Goal: Task Accomplishment & Management: Use online tool/utility

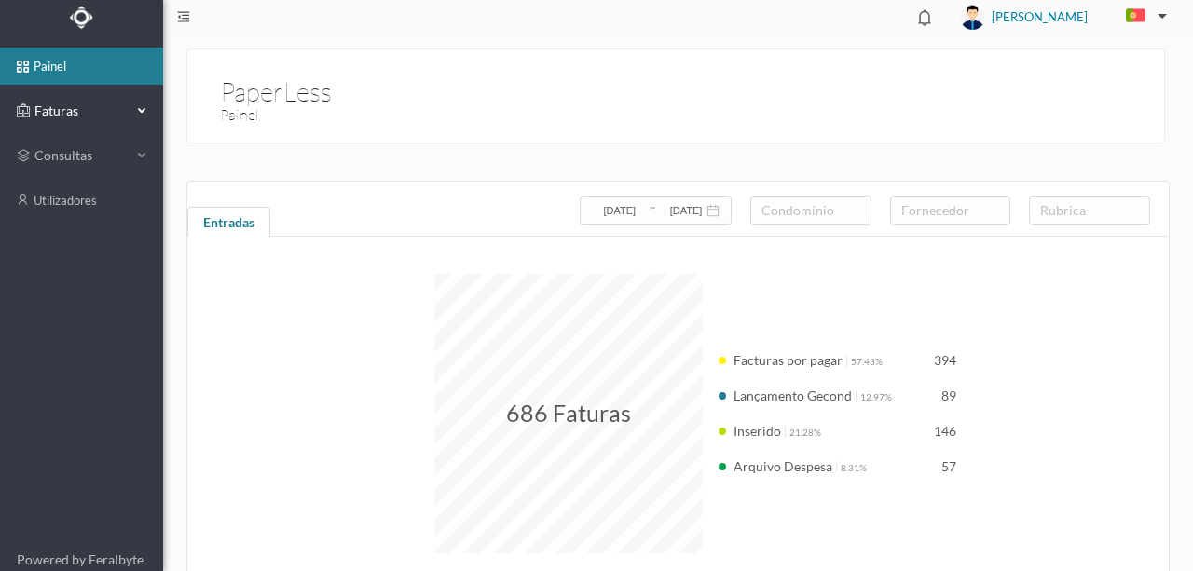
click at [46, 110] on span "Faturas" at bounding box center [81, 111] width 103 height 19
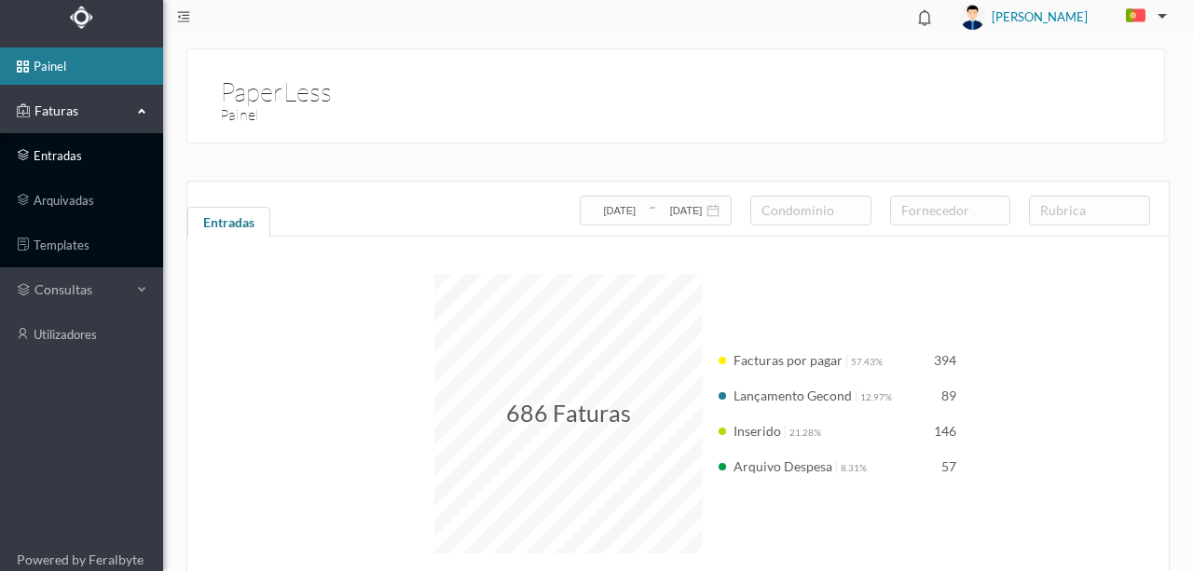
click at [71, 150] on link "entradas" at bounding box center [81, 155] width 163 height 37
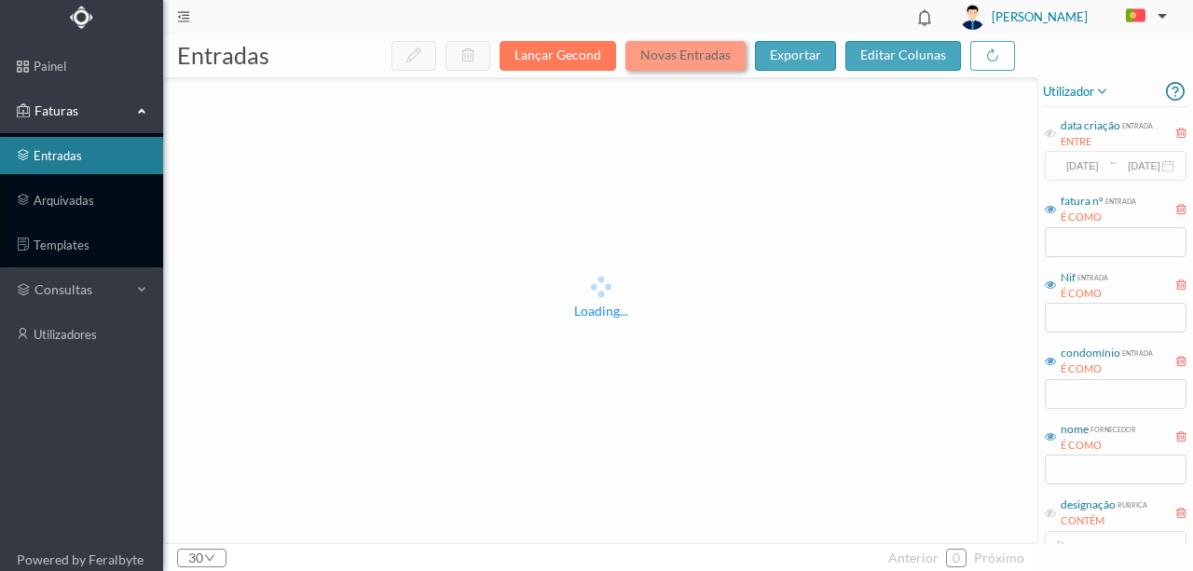
click at [706, 65] on button "Novas Entradas" at bounding box center [685, 56] width 120 height 30
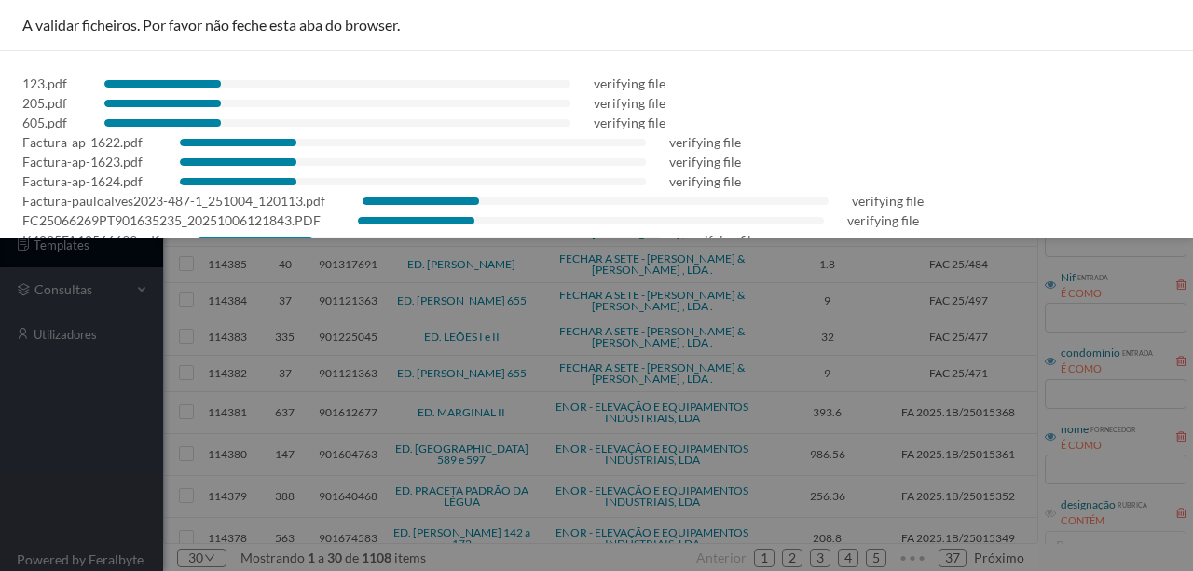
scroll to position [52, 0]
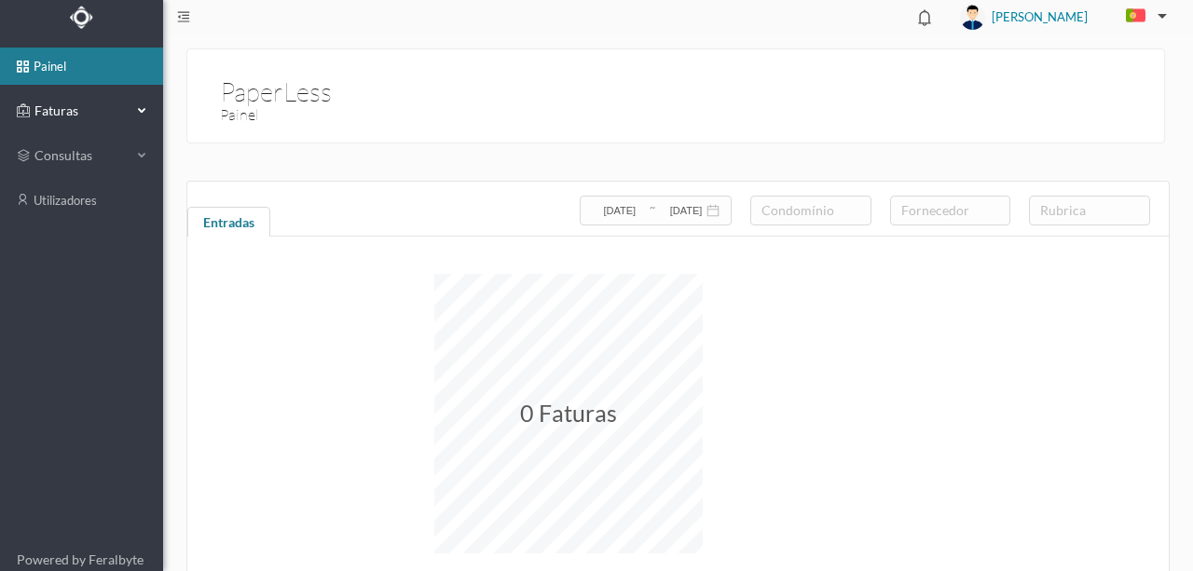
click at [76, 115] on span "Faturas" at bounding box center [81, 111] width 103 height 19
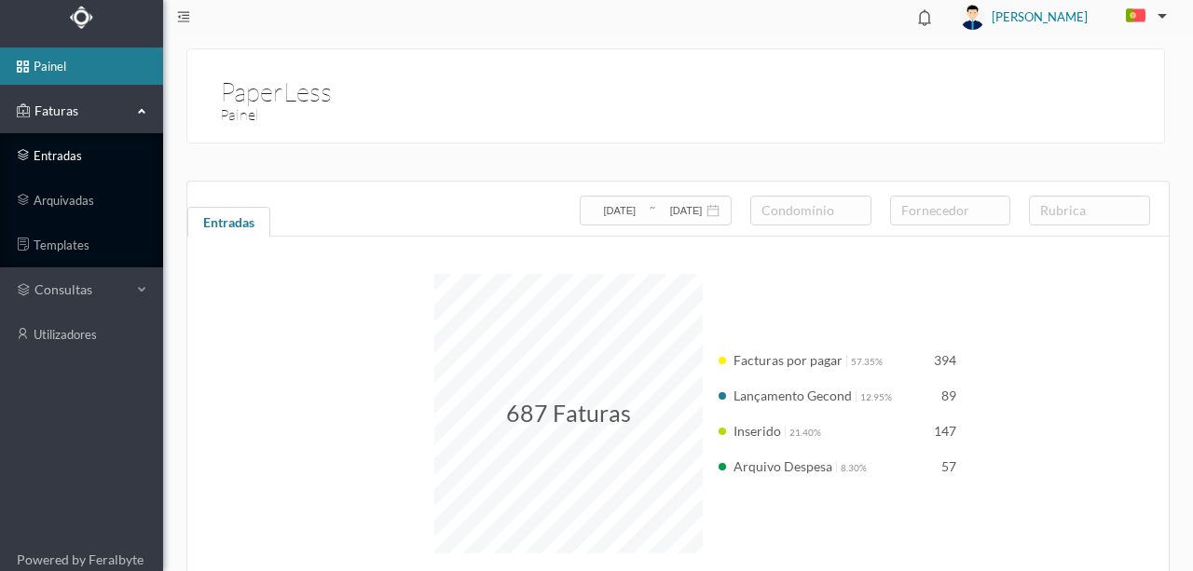
click at [68, 153] on link "entradas" at bounding box center [81, 155] width 163 height 37
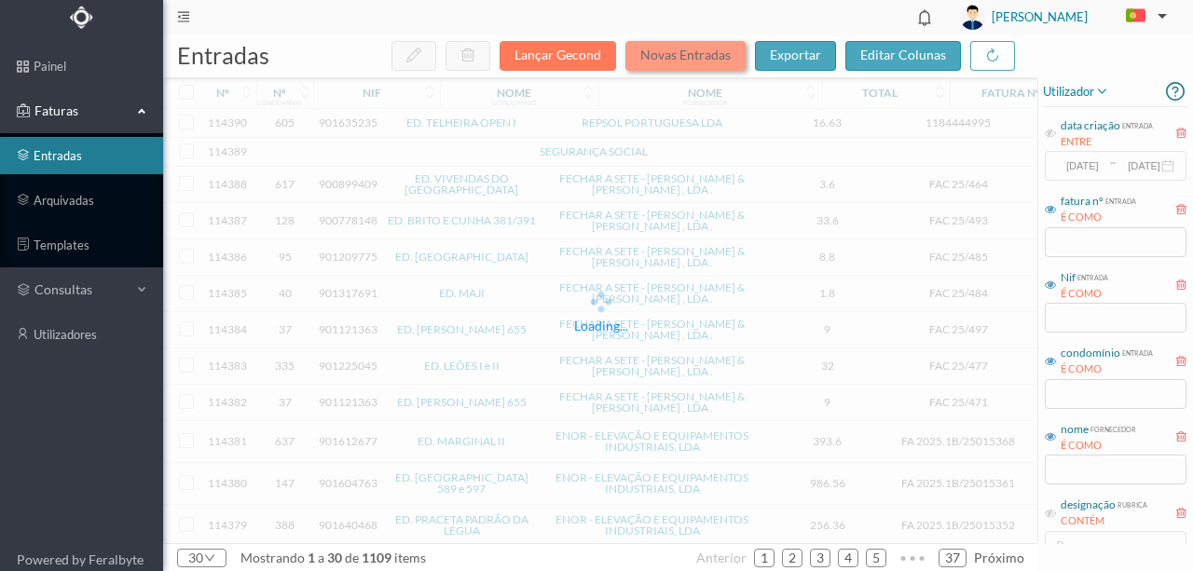
click at [697, 55] on button "Novas Entradas" at bounding box center [685, 56] width 120 height 30
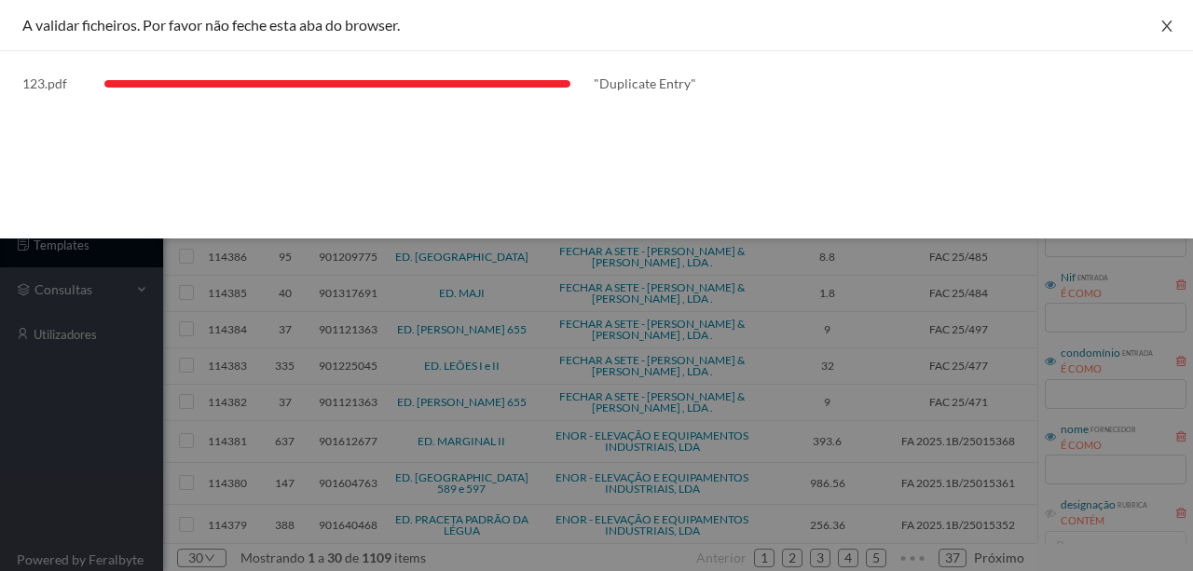
click at [1168, 24] on icon "icon: close" at bounding box center [1166, 26] width 10 height 11
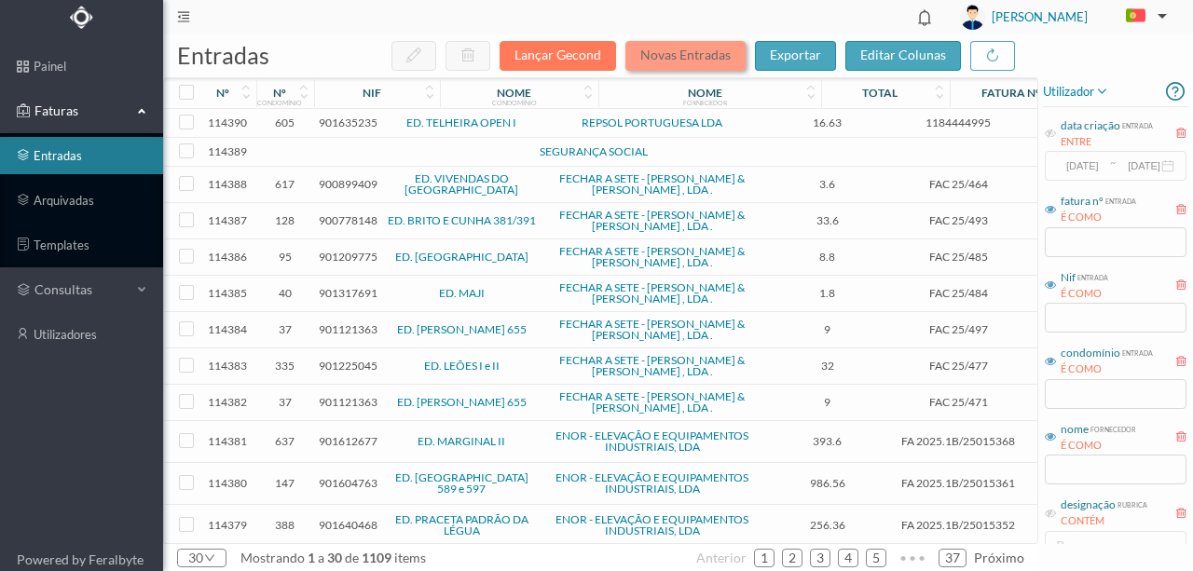
click at [682, 62] on button "Novas Entradas" at bounding box center [685, 56] width 120 height 30
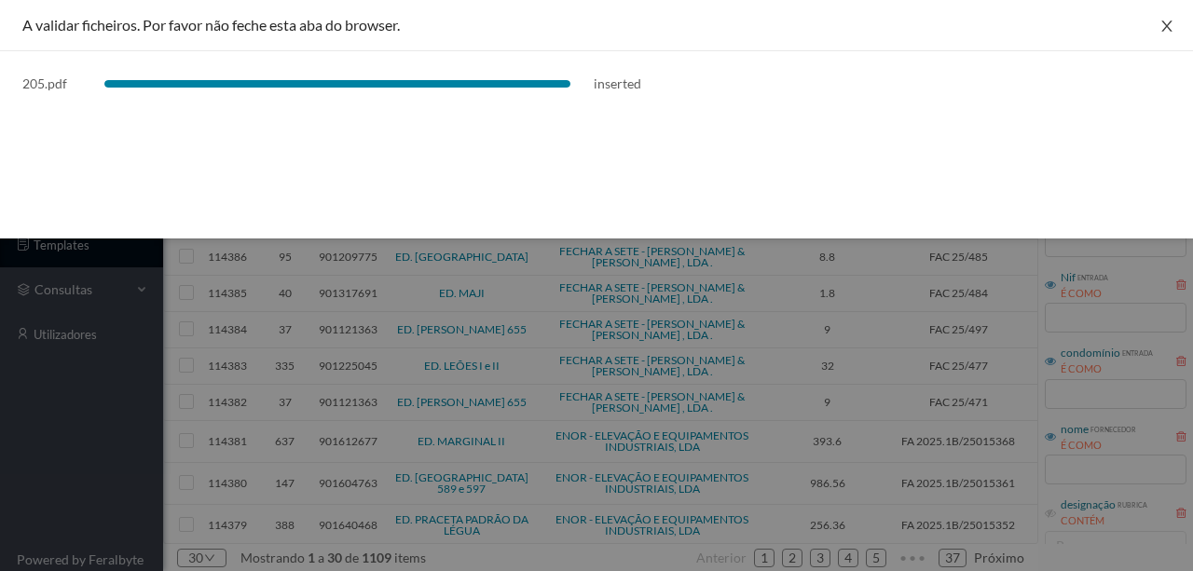
drag, startPoint x: 1163, startPoint y: 26, endPoint x: 1137, endPoint y: 76, distance: 56.7
click at [1163, 26] on icon "icon: close" at bounding box center [1166, 26] width 15 height 15
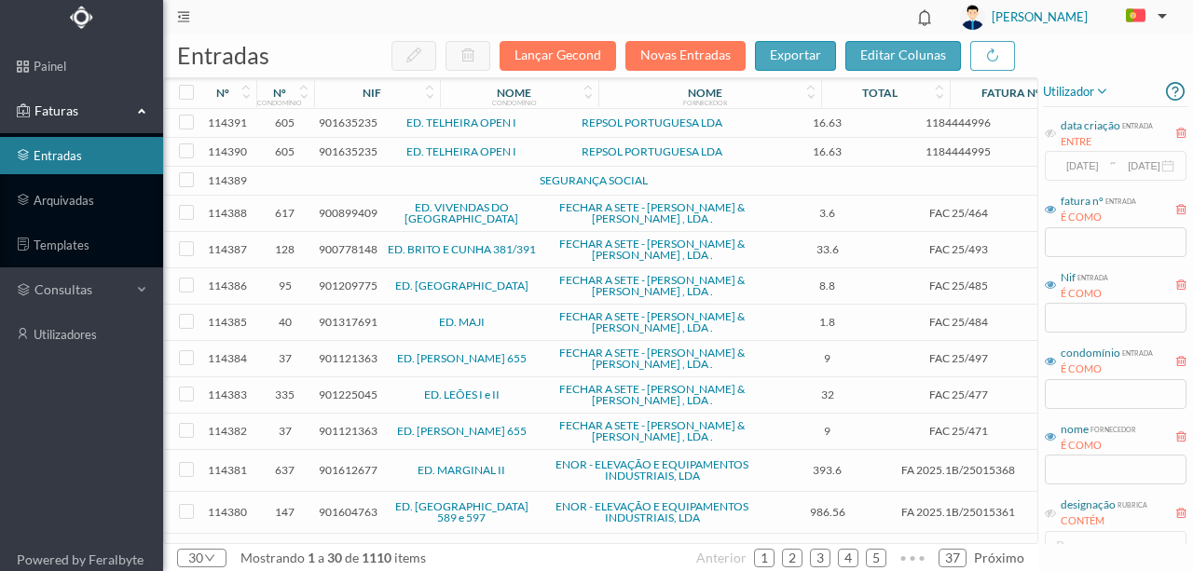
click at [340, 152] on span "901635235" at bounding box center [348, 151] width 59 height 14
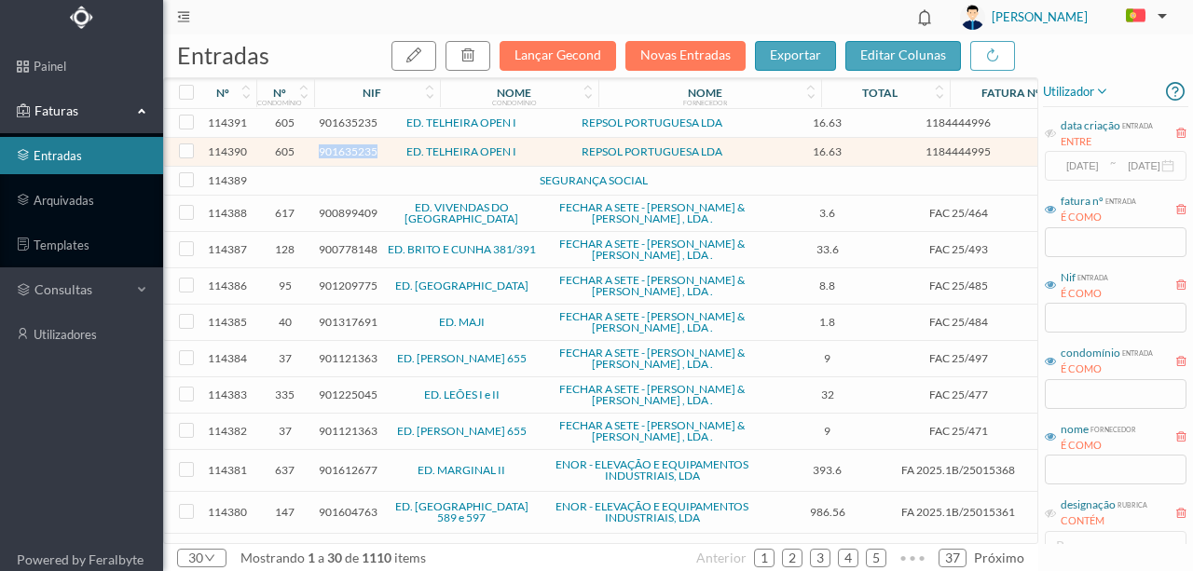
click at [340, 152] on span "901635235" at bounding box center [348, 151] width 59 height 14
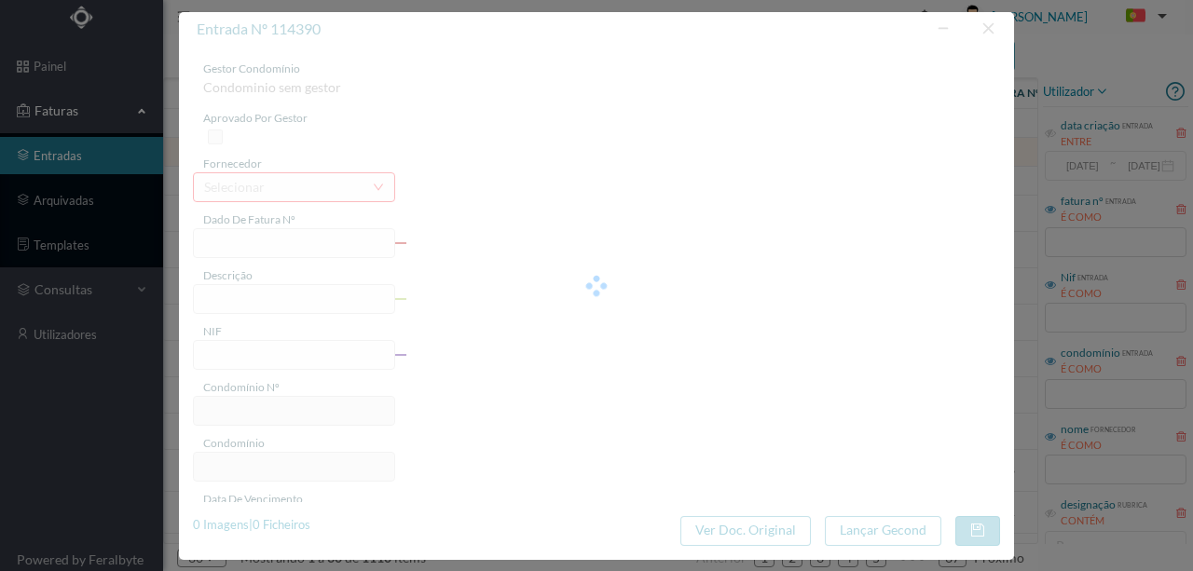
type input "1184444995"
type input "RUA ENG MACHADO VAZ, NR PORTO"
type input "901635235"
type input "2025-08-11"
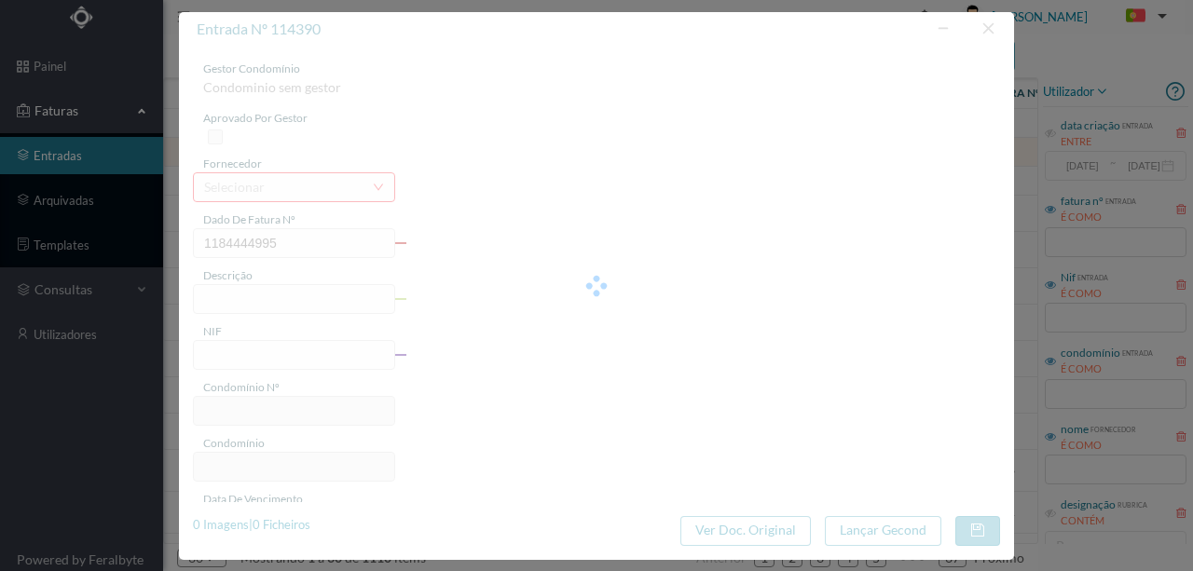
type input "0007-01-01"
type input "16.63"
type input "605"
type input "ED. TELHEIRA OPEN I"
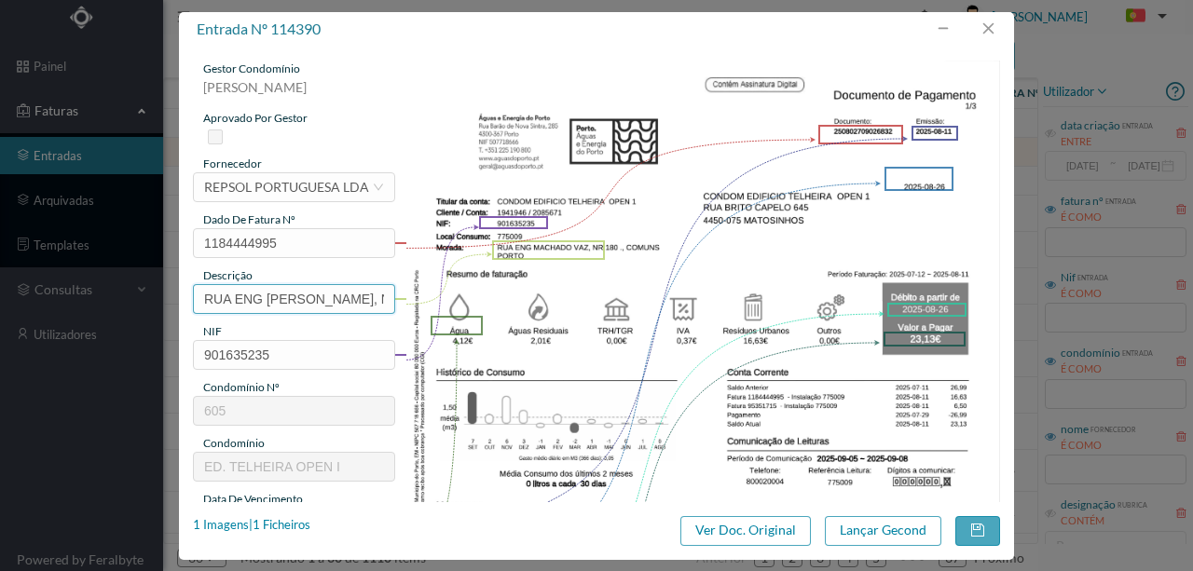
click at [196, 295] on input "RUA ENG MACHADO VAZ, NR PORTO" at bounding box center [294, 299] width 202 height 30
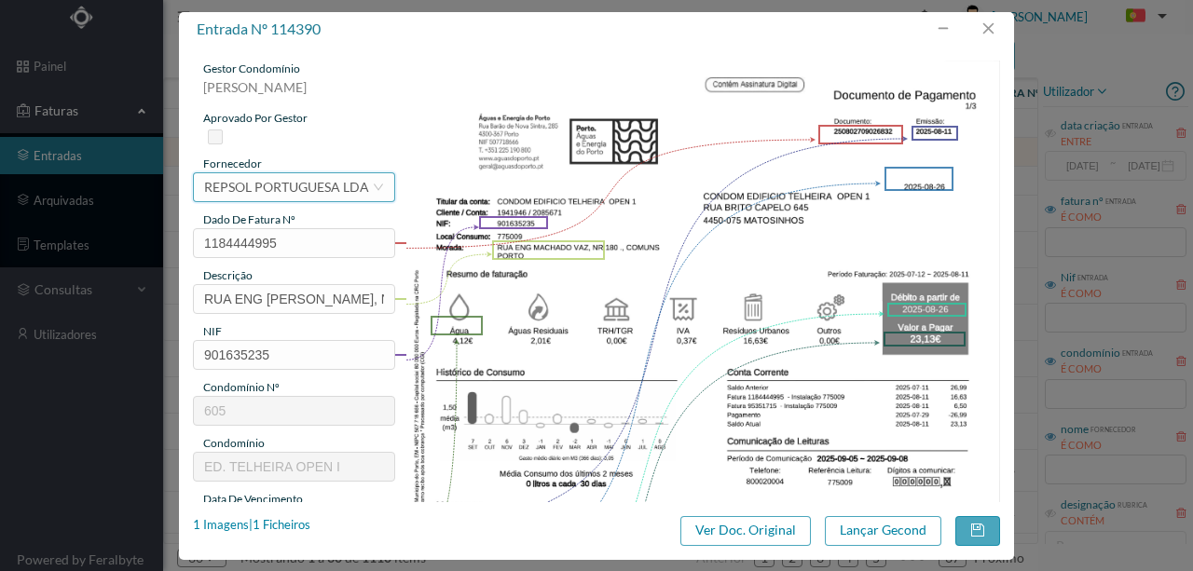
click at [290, 192] on div "REPSOL PORTUGUESA LDA" at bounding box center [286, 187] width 165 height 28
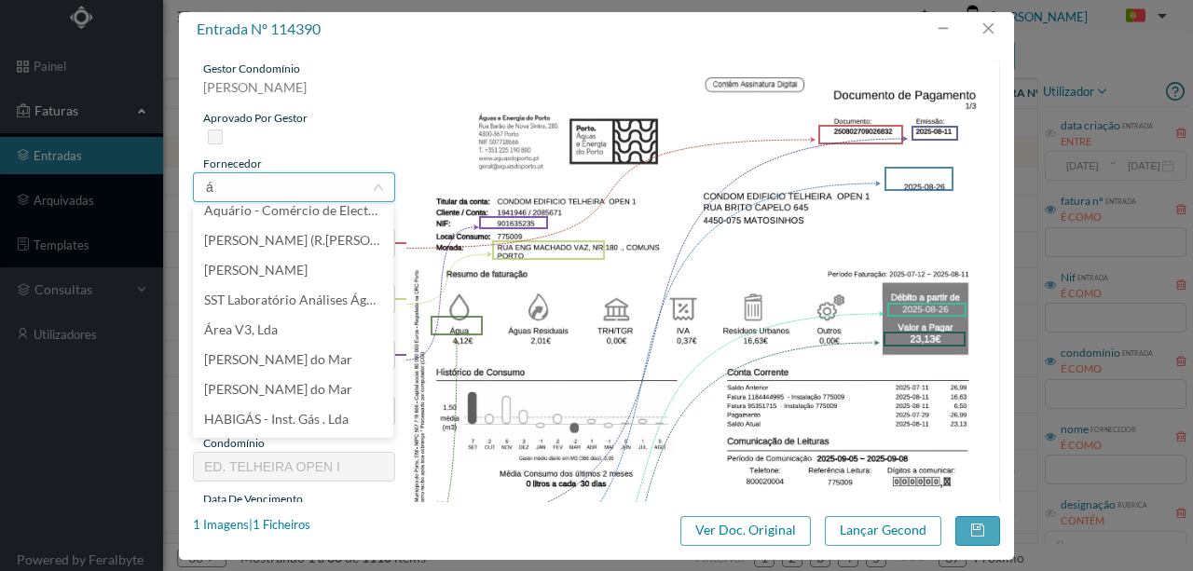
scroll to position [4, 0]
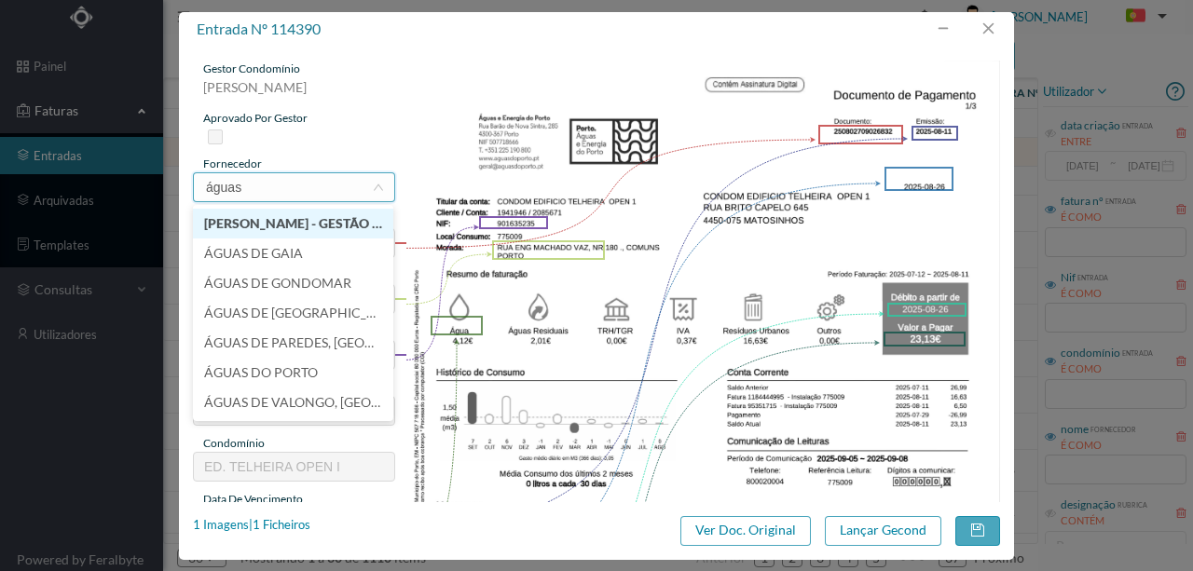
type input "águas d"
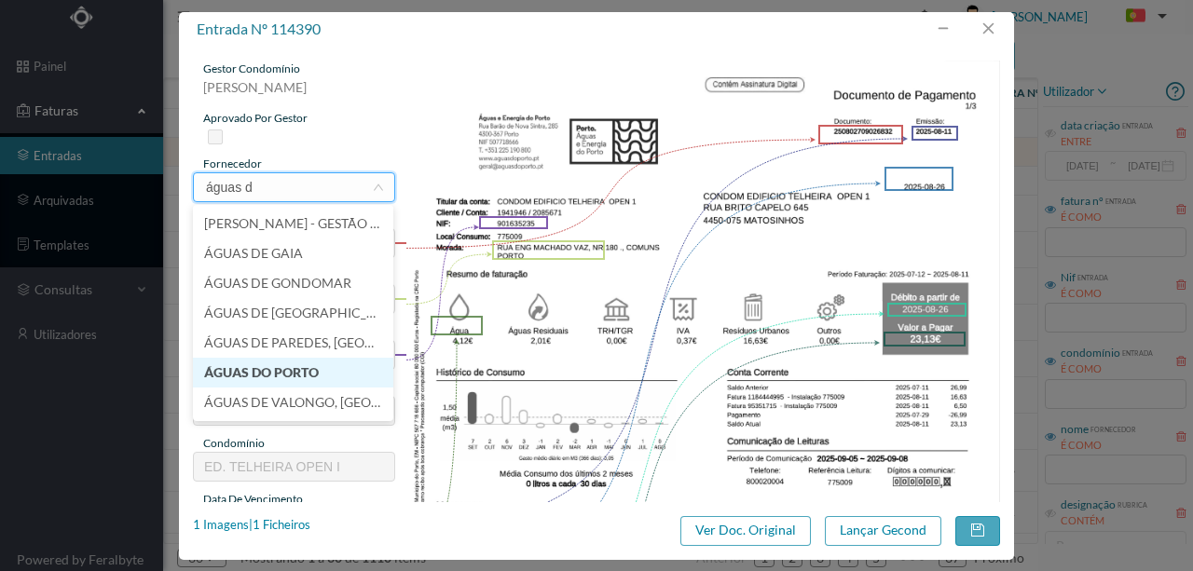
click at [265, 373] on li "ÁGUAS DO PORTO" at bounding box center [293, 373] width 200 height 30
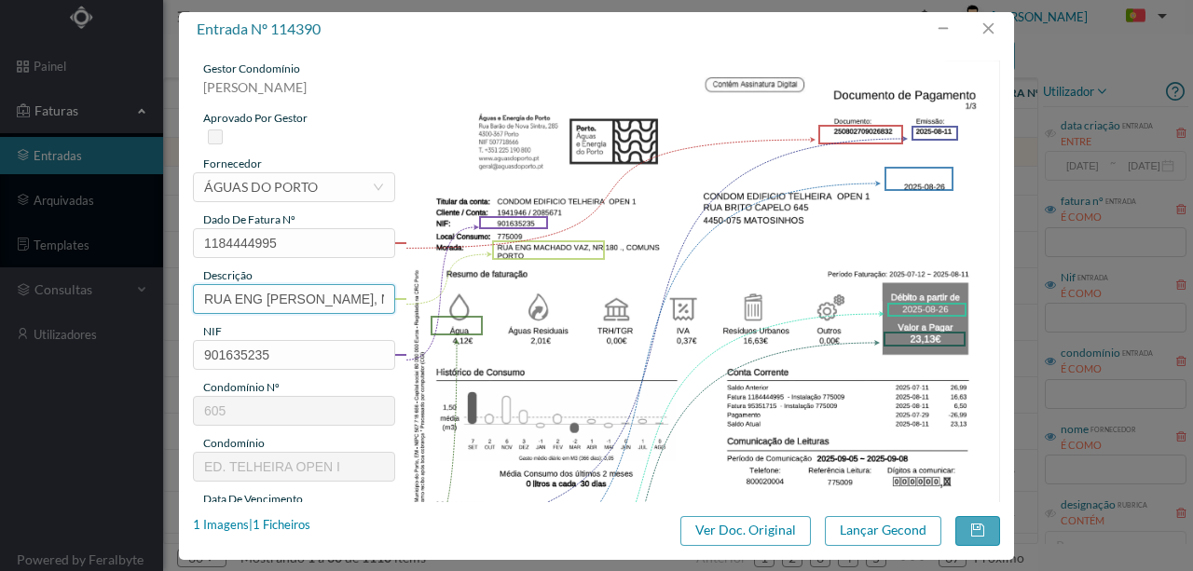
scroll to position [0, 54]
drag, startPoint x: 198, startPoint y: 294, endPoint x: 473, endPoint y: 299, distance: 275.9
click at [473, 299] on div "gestor condomínio Susana Silva aprovado por gestor fornecedor selecionar ÁGUAS …" at bounding box center [596, 495] width 807 height 869
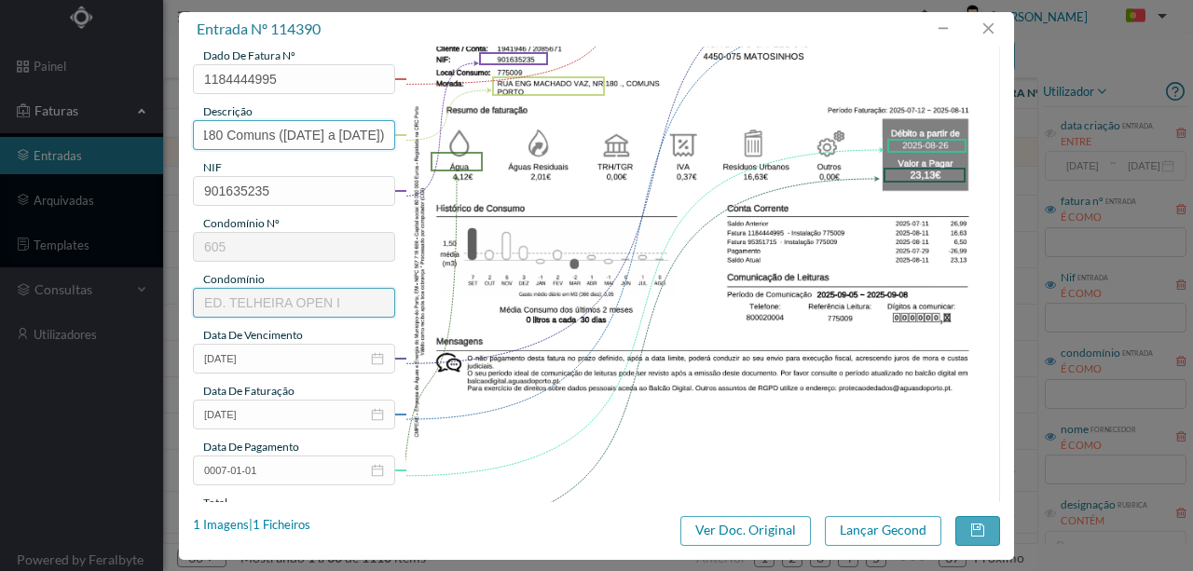
scroll to position [186, 0]
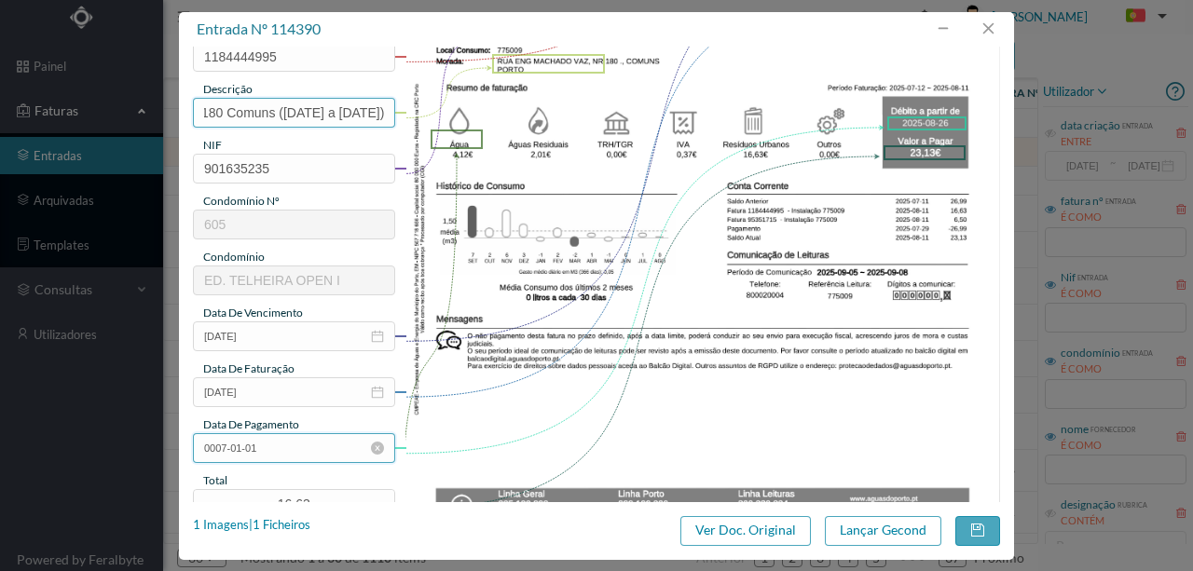
type input "180 Comuns (12.07.2025 a 11.08.2025)"
click at [278, 447] on input "0007-01-01" at bounding box center [294, 448] width 202 height 30
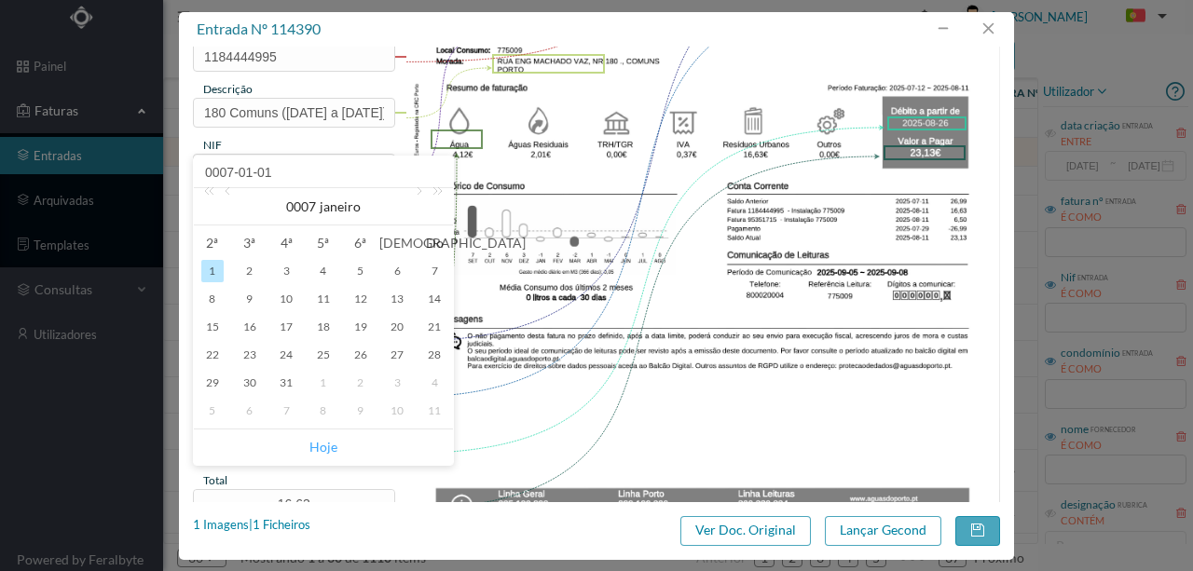
click at [323, 444] on link "Hoje" at bounding box center [323, 447] width 28 height 35
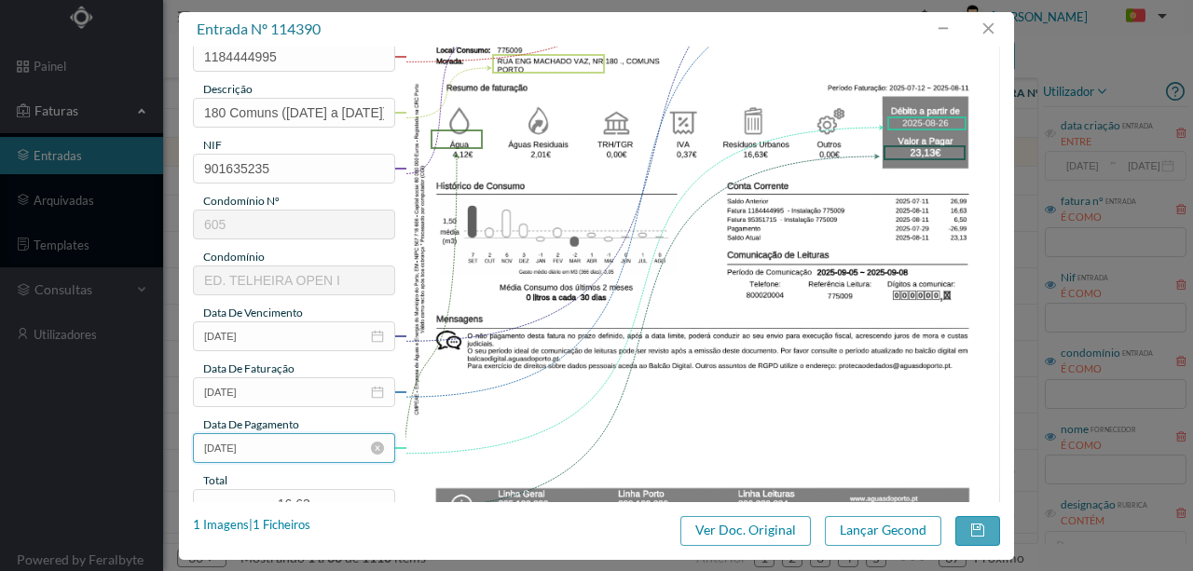
click at [272, 450] on input "2025-10-07" at bounding box center [294, 448] width 202 height 30
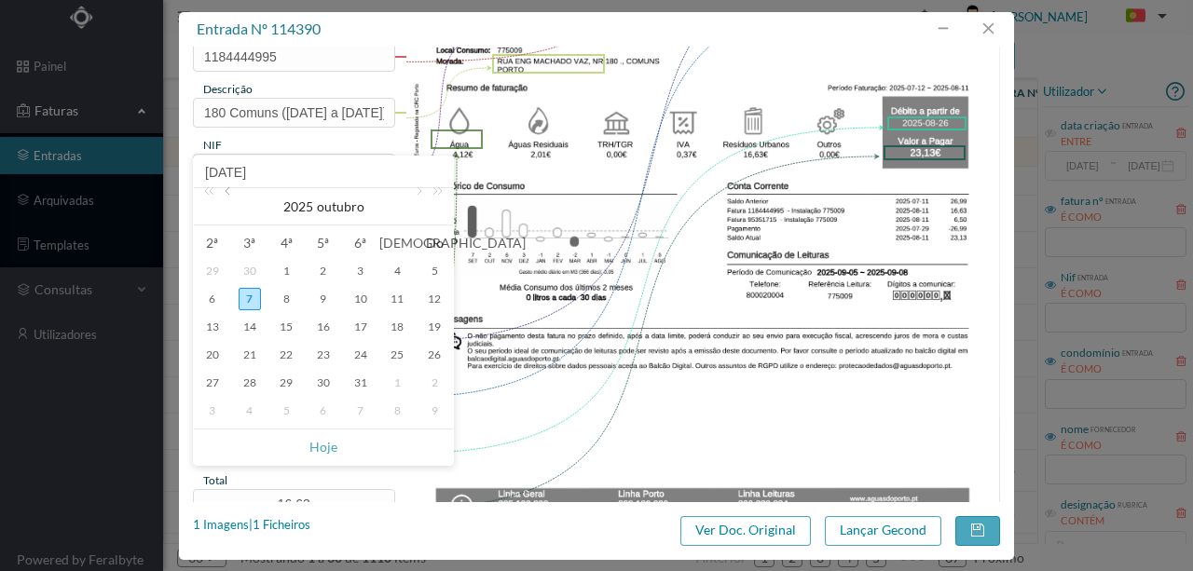
click at [222, 192] on link at bounding box center [229, 206] width 17 height 37
click at [255, 382] on div "26" at bounding box center [250, 383] width 22 height 22
type input "2025-08-26"
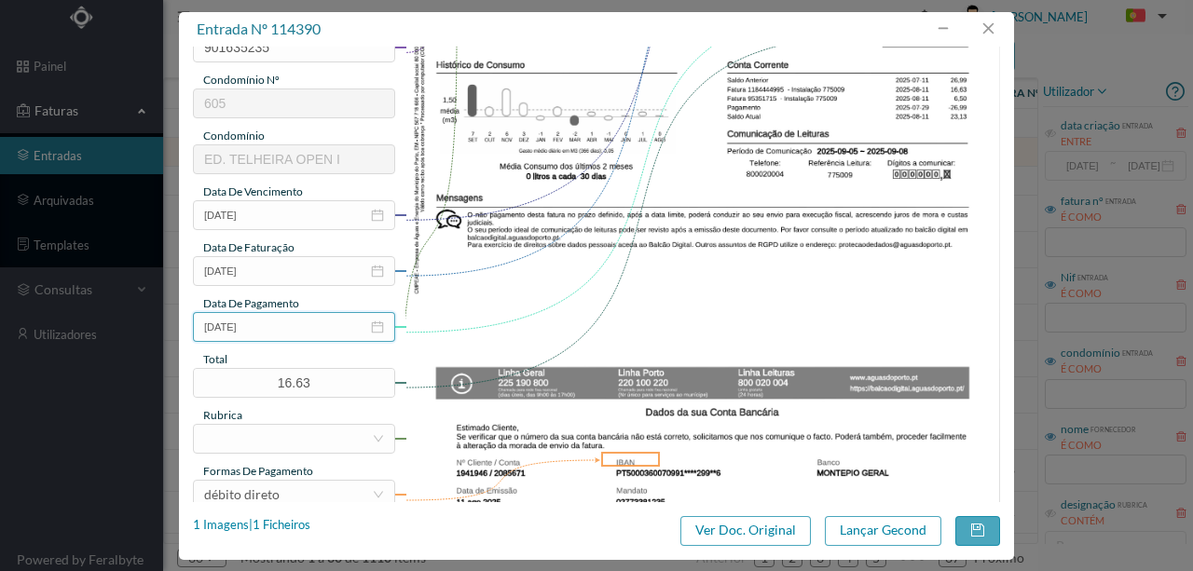
scroll to position [310, 0]
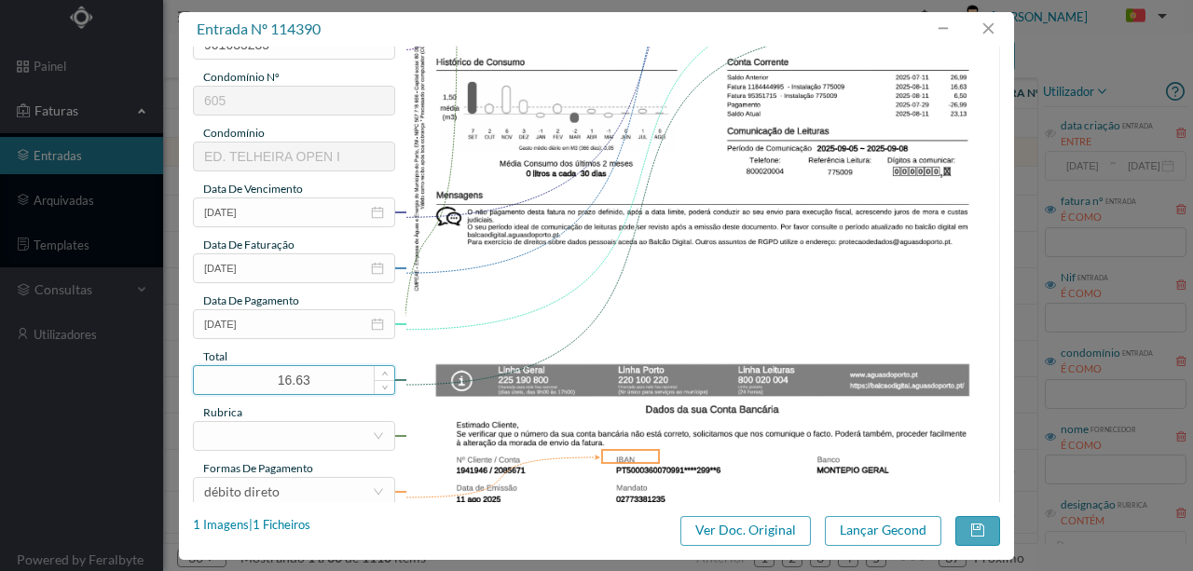
drag, startPoint x: 322, startPoint y: 384, endPoint x: 203, endPoint y: 377, distance: 118.5
click at [205, 383] on input "16.63" at bounding box center [294, 380] width 200 height 28
type input "23.13"
click at [272, 435] on div at bounding box center [288, 436] width 168 height 28
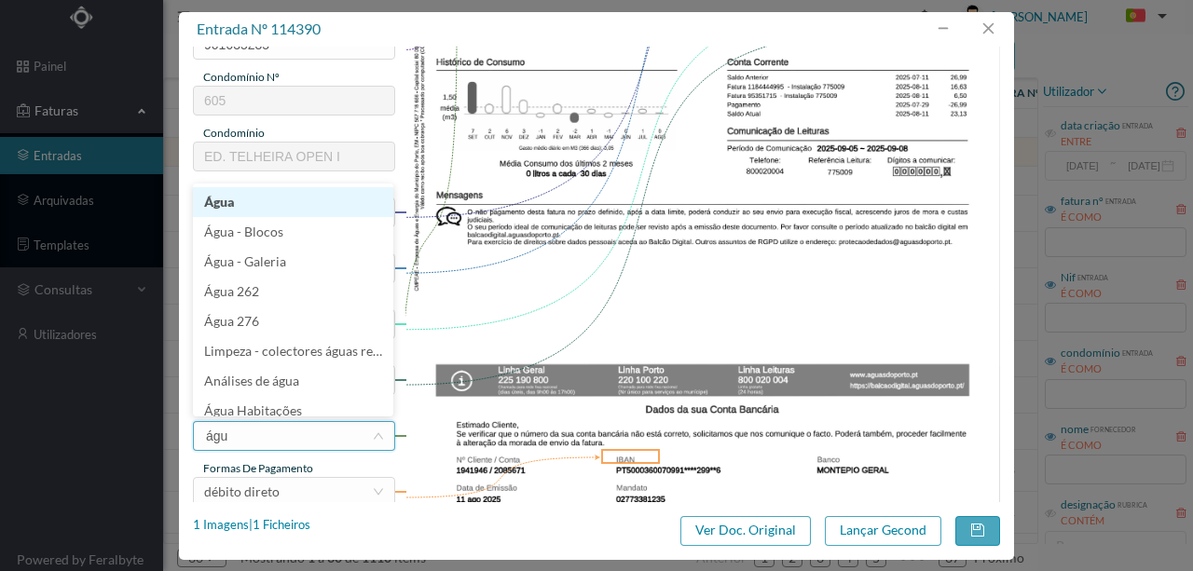
type input "água"
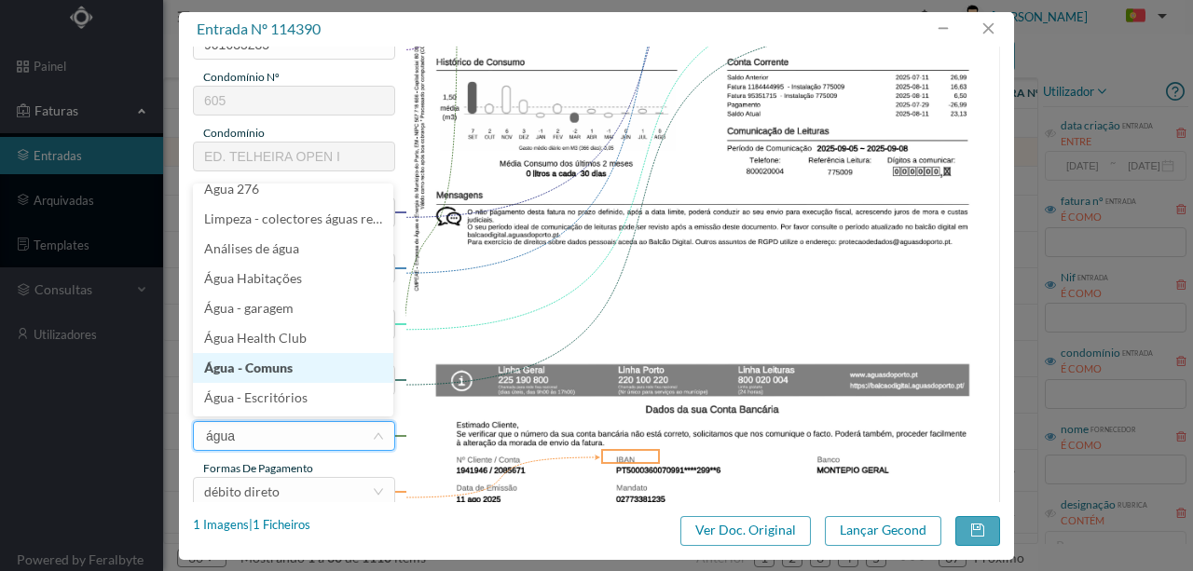
scroll to position [0, 0]
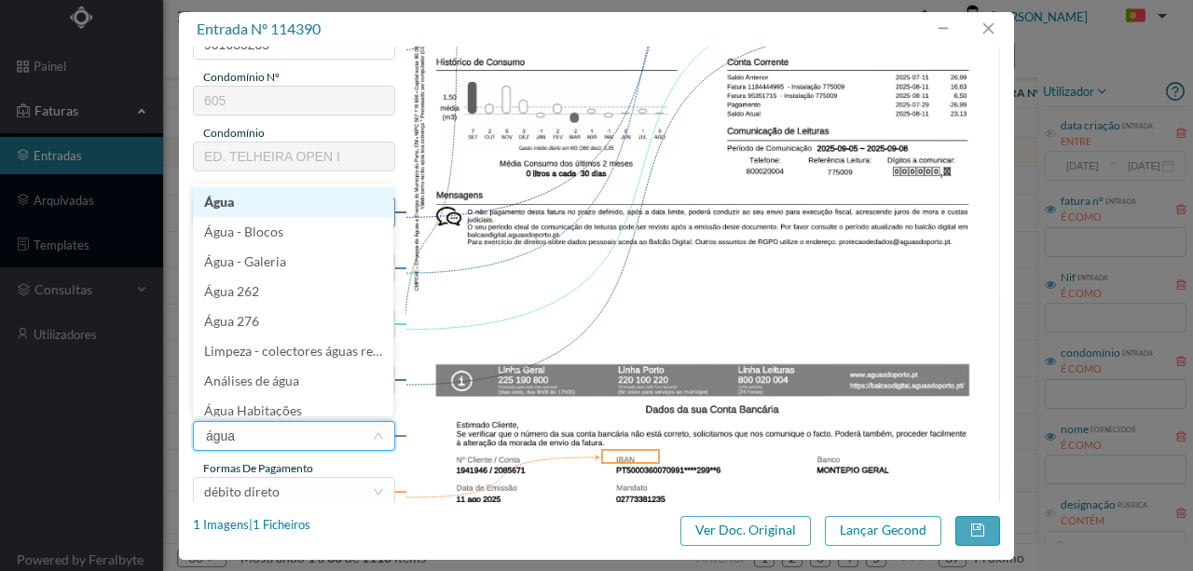
click at [240, 211] on li "Água" at bounding box center [293, 202] width 200 height 30
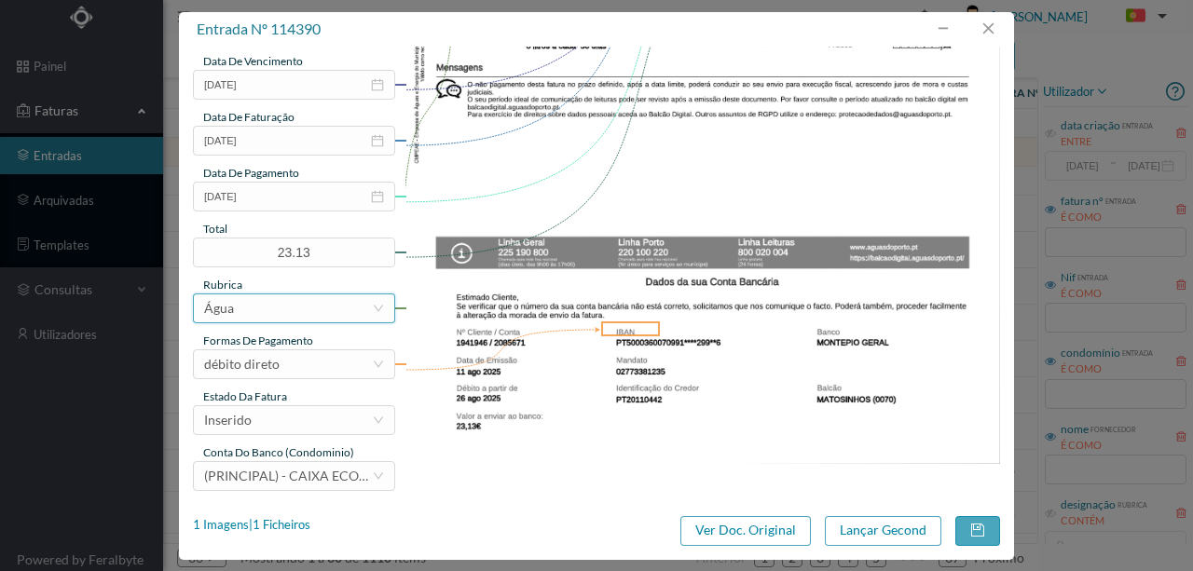
scroll to position [441, 0]
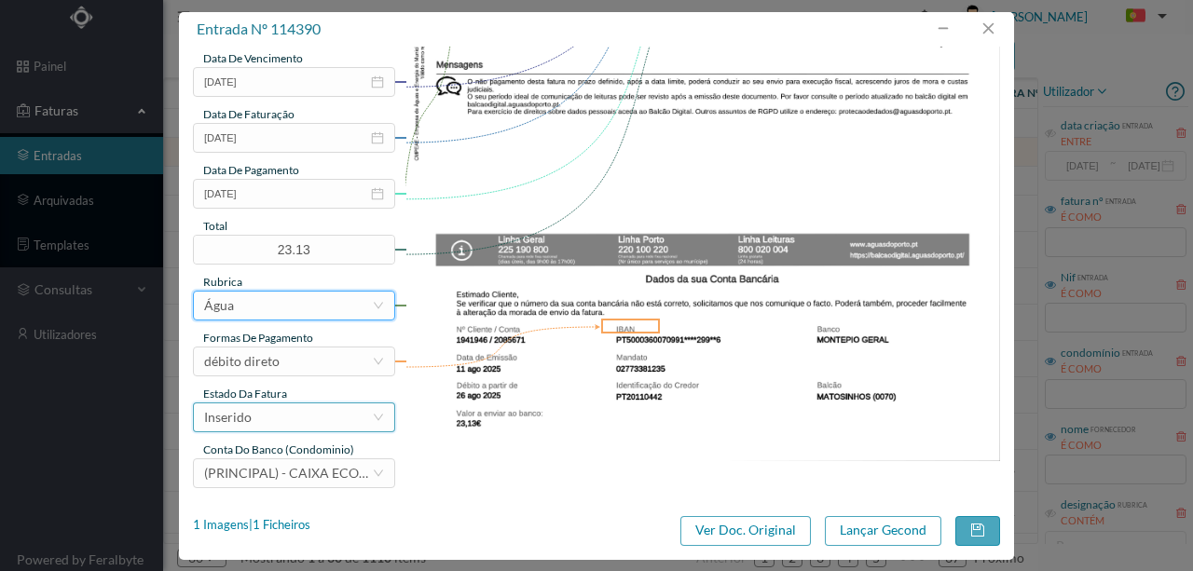
click at [242, 416] on div "Inserido" at bounding box center [228, 418] width 48 height 28
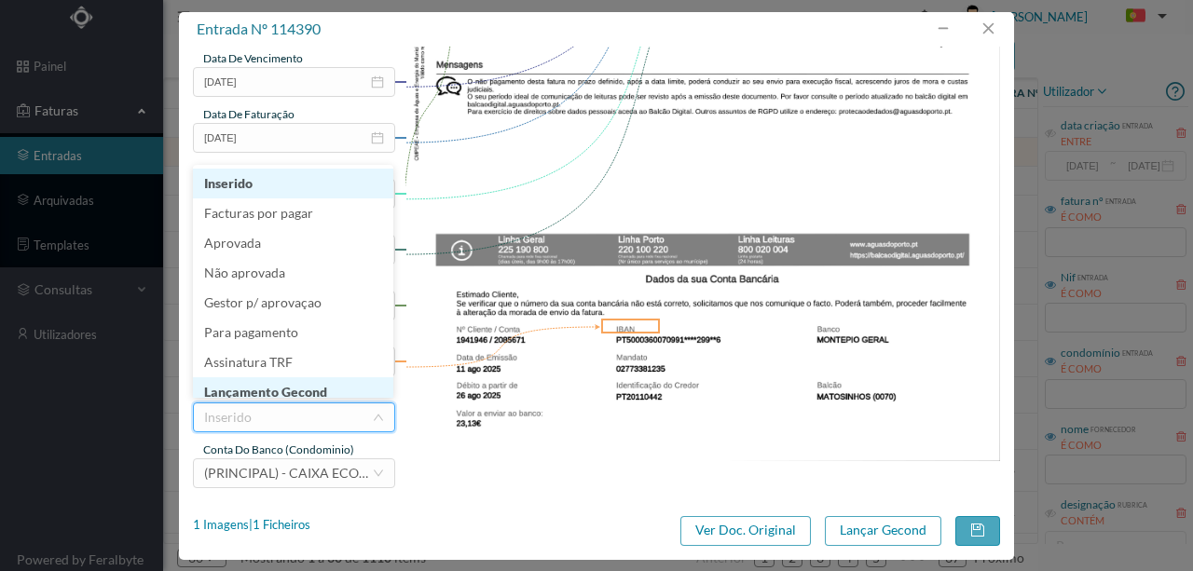
scroll to position [9, 0]
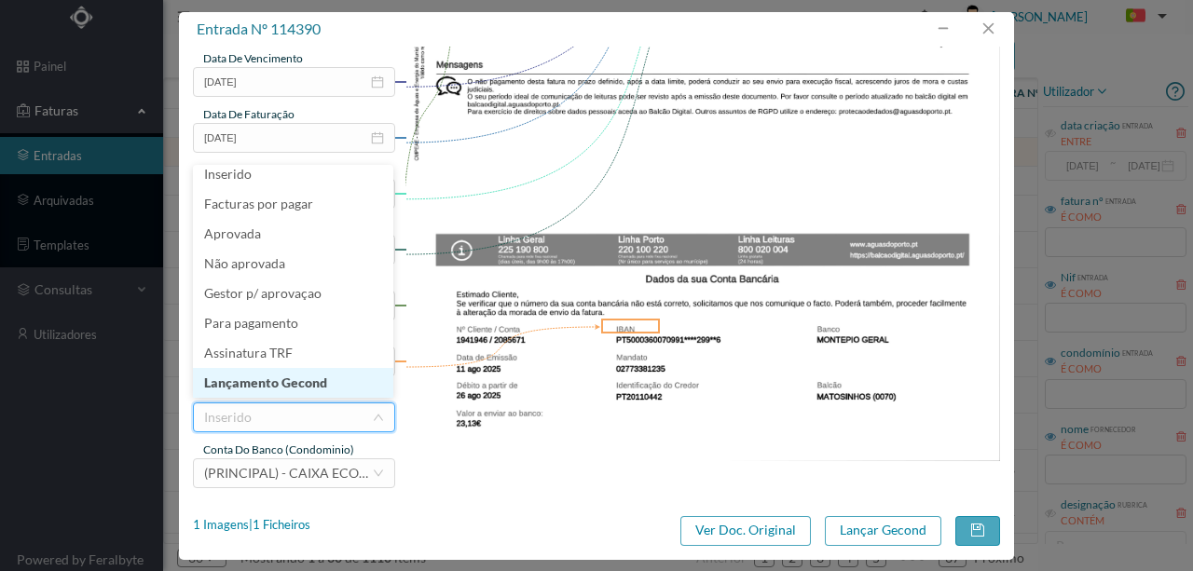
click at [281, 384] on li "Lançamento Gecond" at bounding box center [293, 383] width 200 height 30
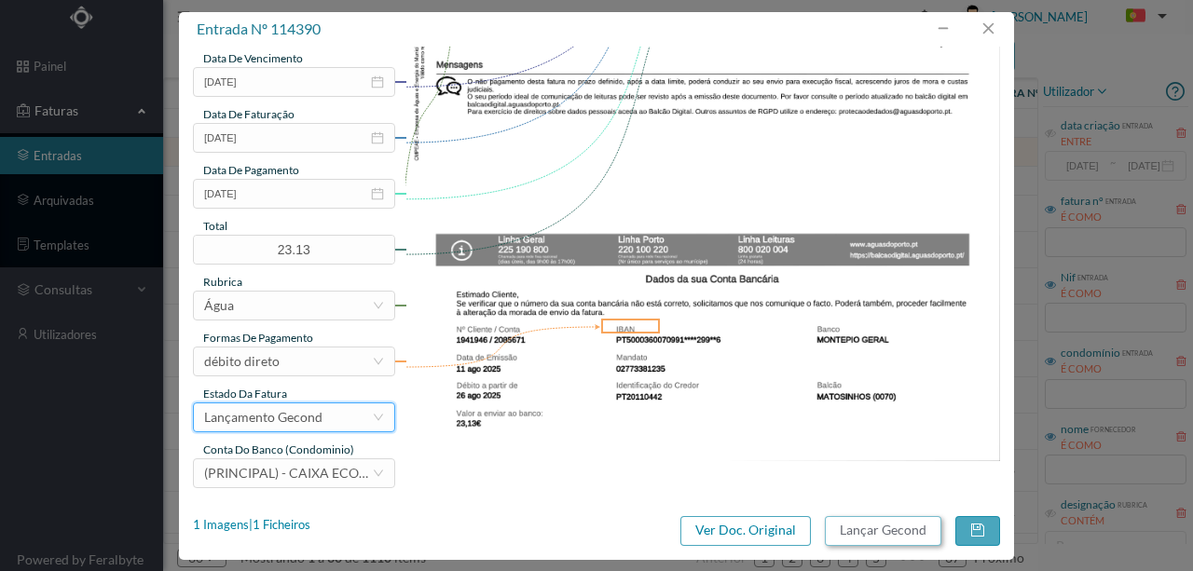
click at [872, 534] on button "Lançar Gecond" at bounding box center [883, 531] width 117 height 30
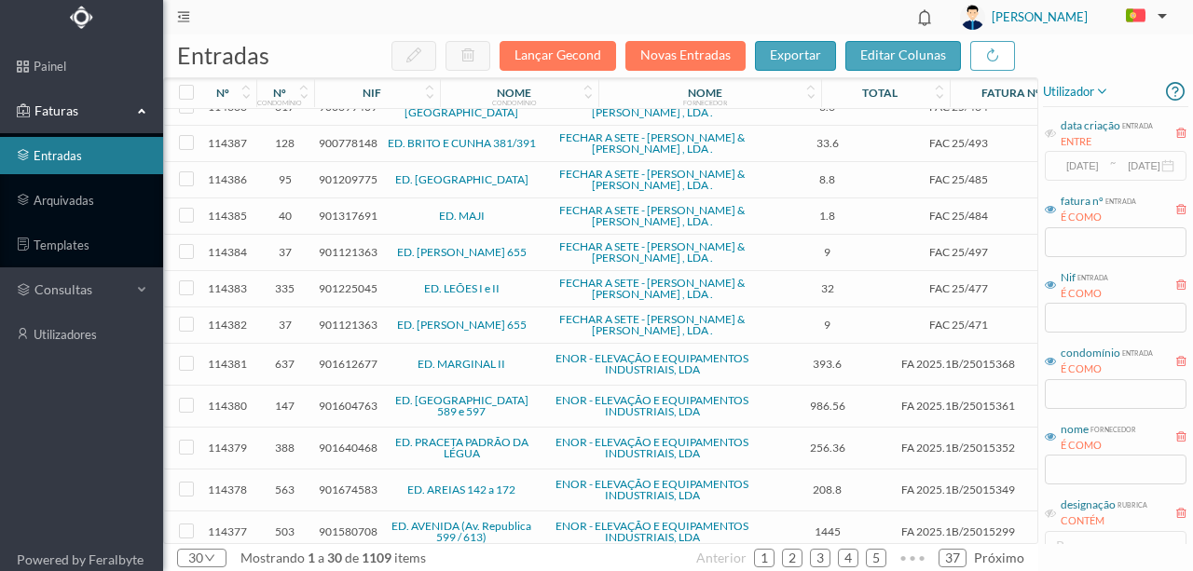
scroll to position [0, 0]
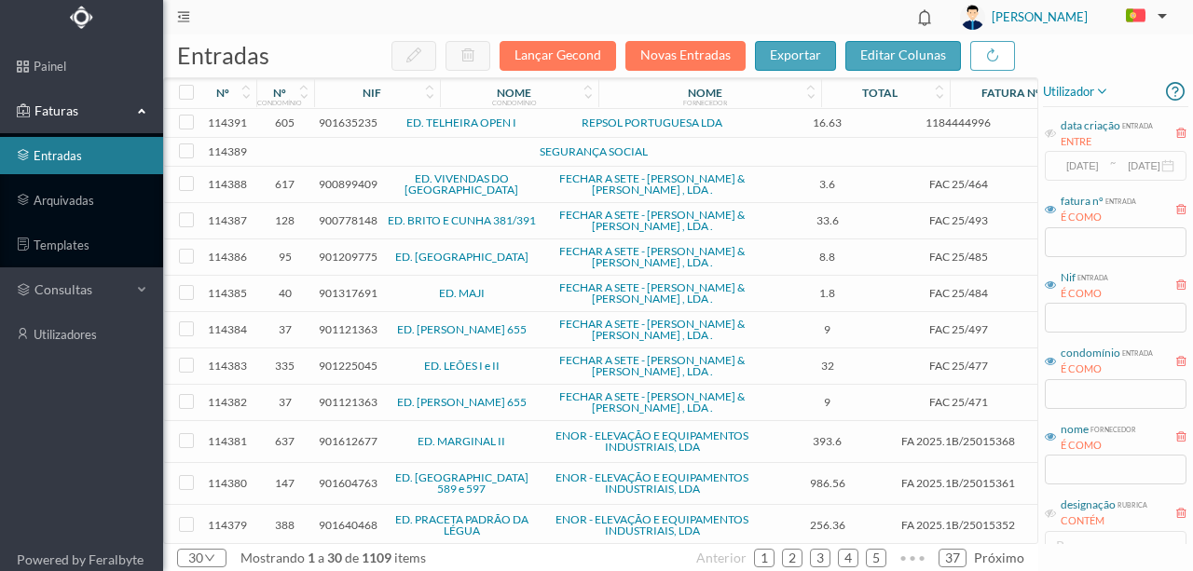
click at [345, 120] on span "901635235" at bounding box center [348, 123] width 59 height 14
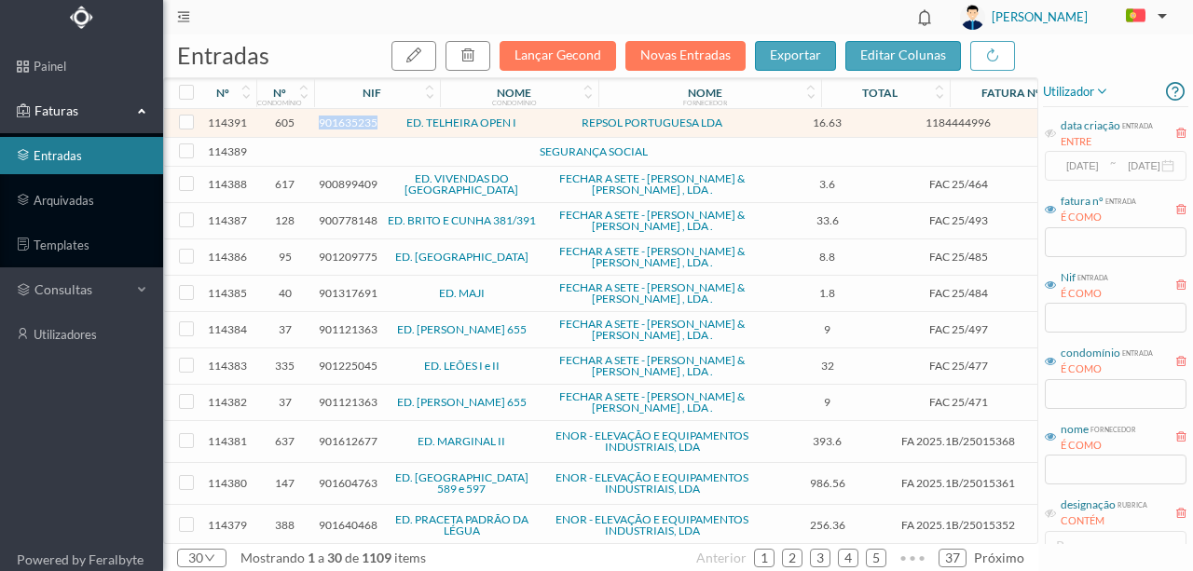
click at [345, 120] on span "901635235" at bounding box center [348, 123] width 59 height 14
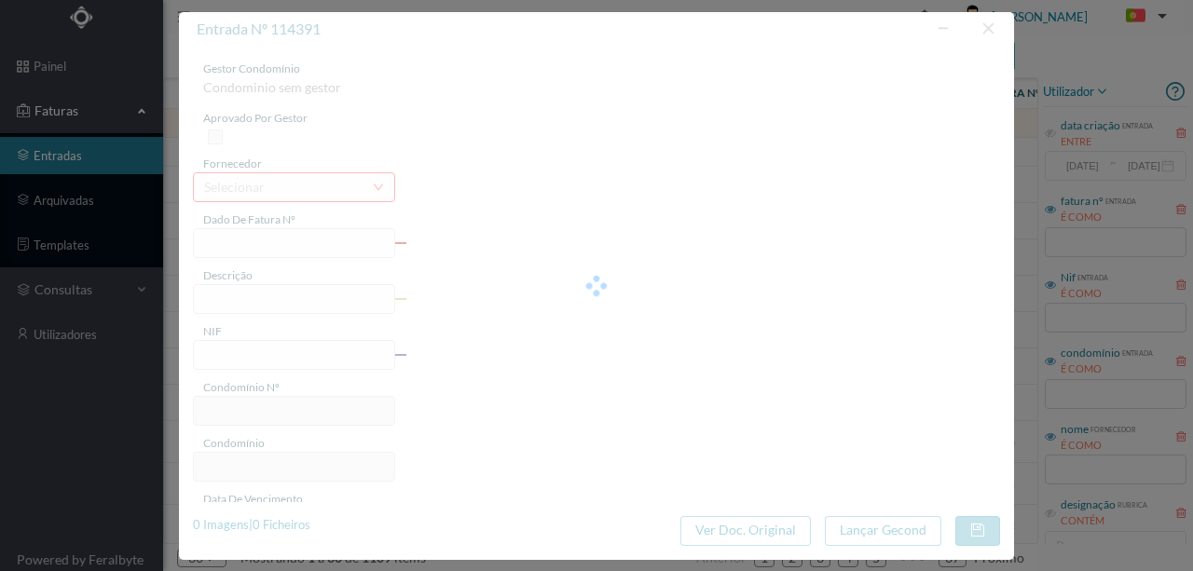
type input "1184444996"
type input "RUA ENG MACHADO VAZ, NR PORTO"
type input "901635235"
type input "2025-08-11"
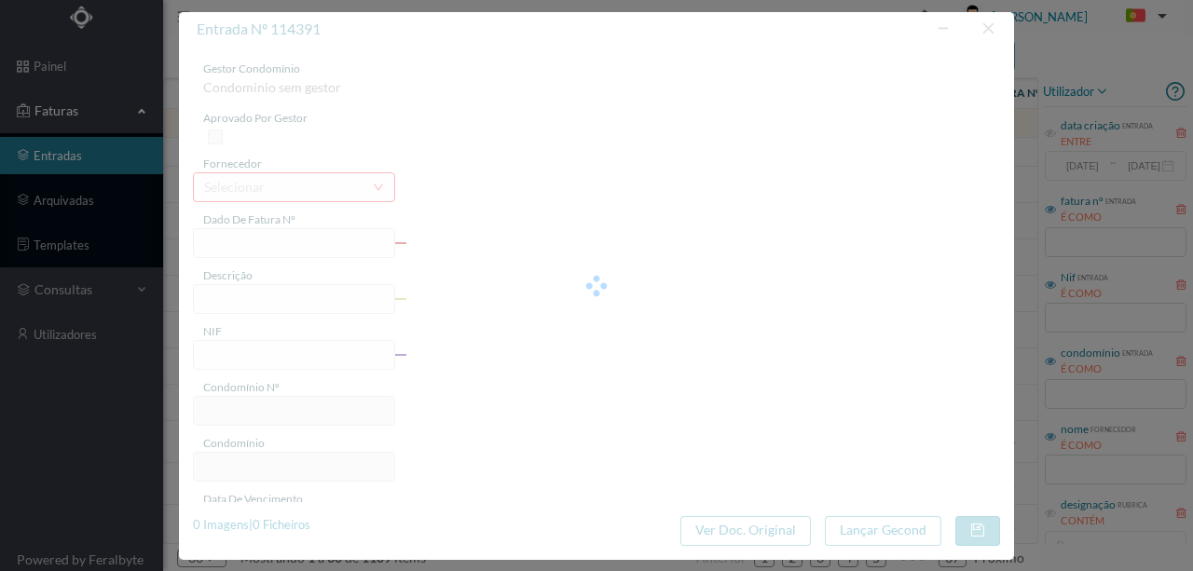
type input "16.63"
type input "605"
type input "ED. TELHEIRA OPEN I"
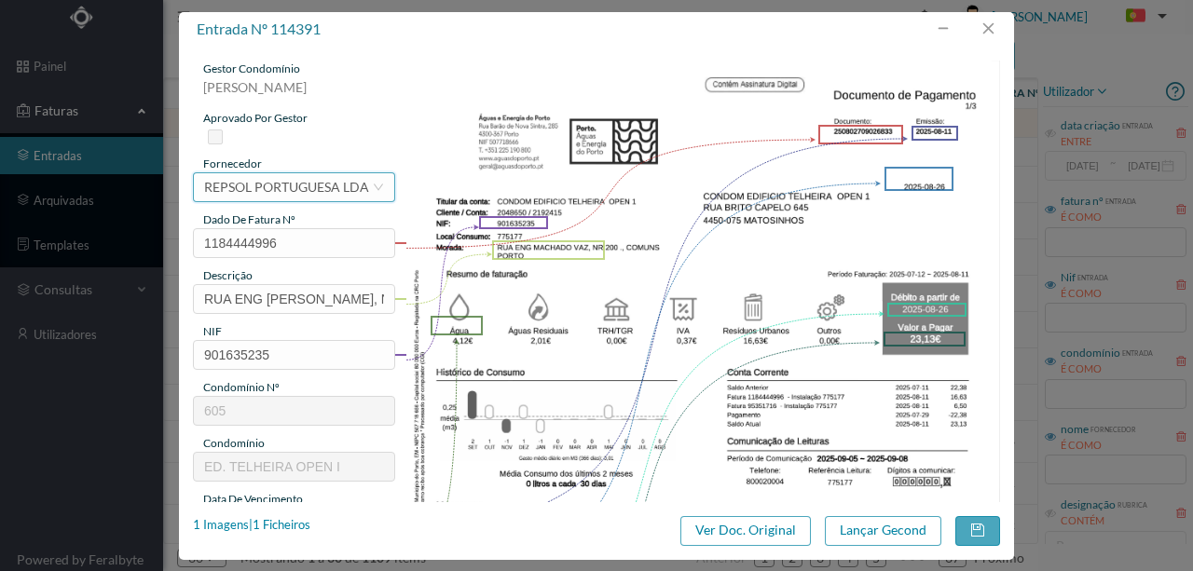
click at [252, 188] on div "REPSOL PORTUGUESA LDA" at bounding box center [286, 187] width 165 height 28
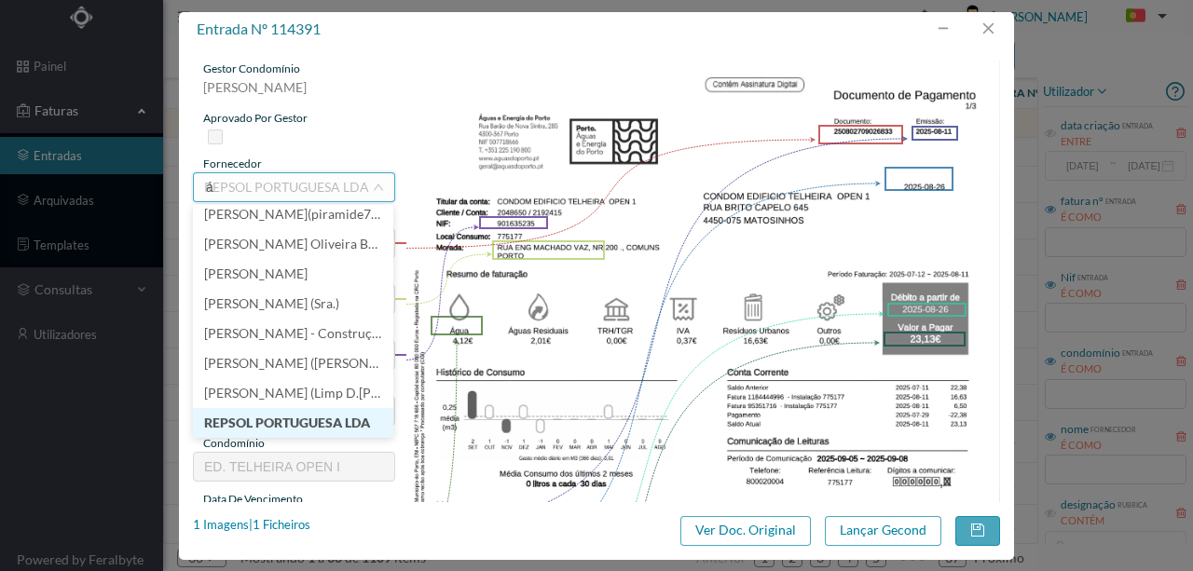
scroll to position [4, 0]
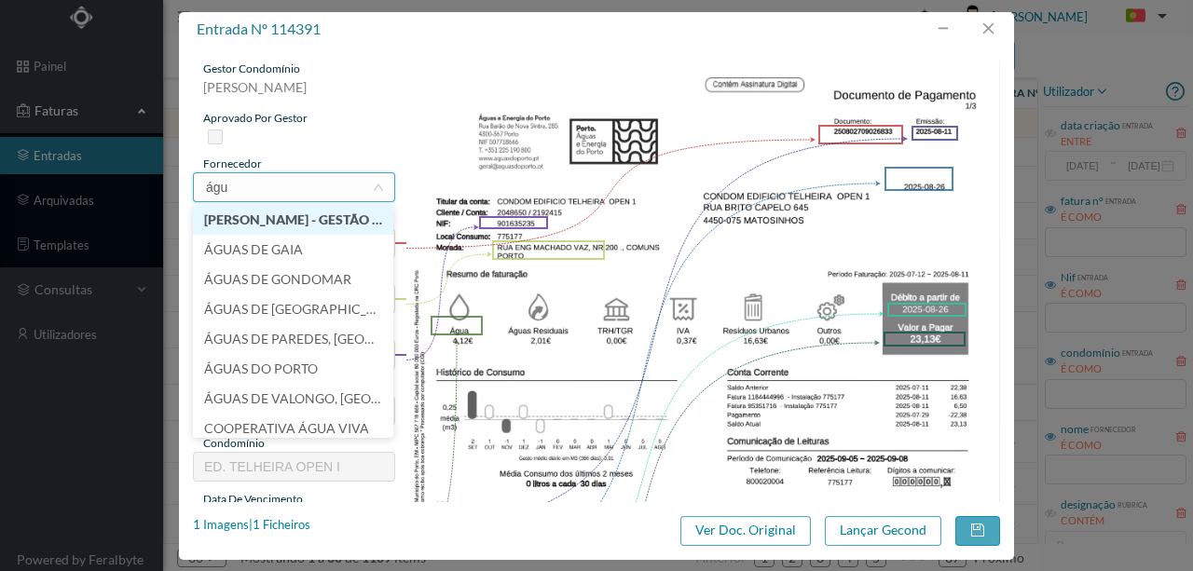
type input "água"
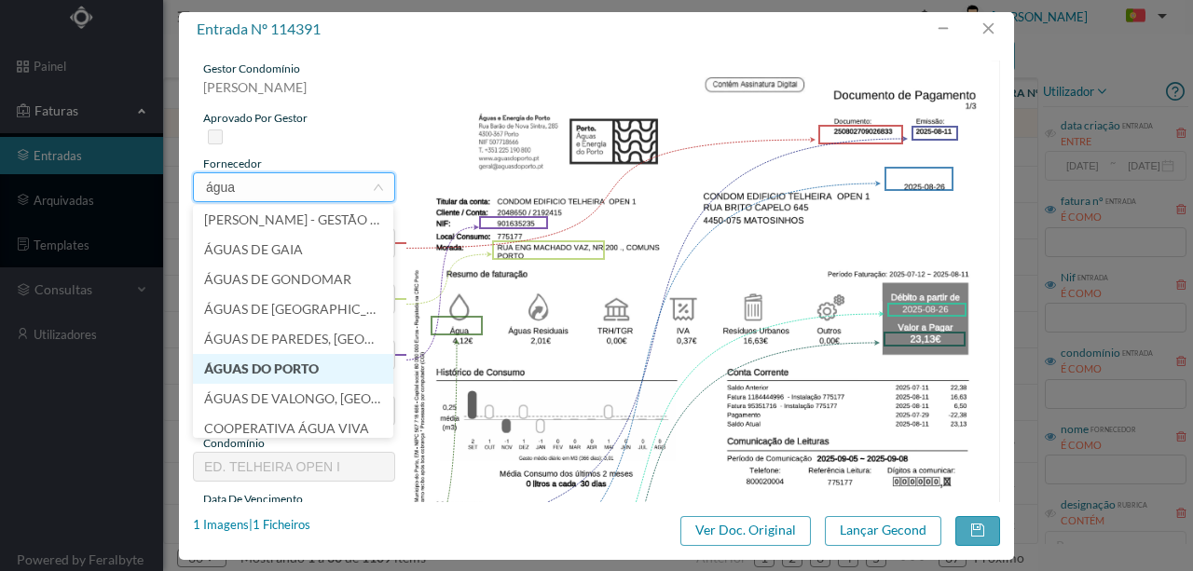
click at [271, 366] on li "ÁGUAS DO PORTO" at bounding box center [293, 369] width 200 height 30
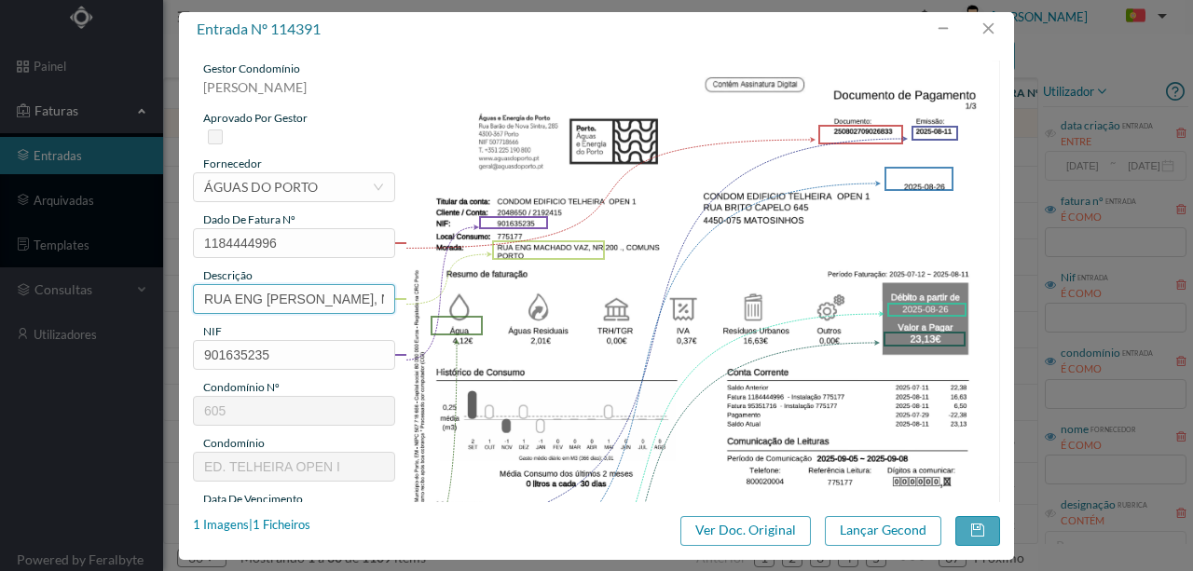
scroll to position [0, 54]
drag, startPoint x: 199, startPoint y: 296, endPoint x: 606, endPoint y: 304, distance: 407.4
click at [548, 298] on div "gestor condomínio Susana Silva aprovado por gestor fornecedor selecionar ÁGUAS …" at bounding box center [596, 495] width 807 height 869
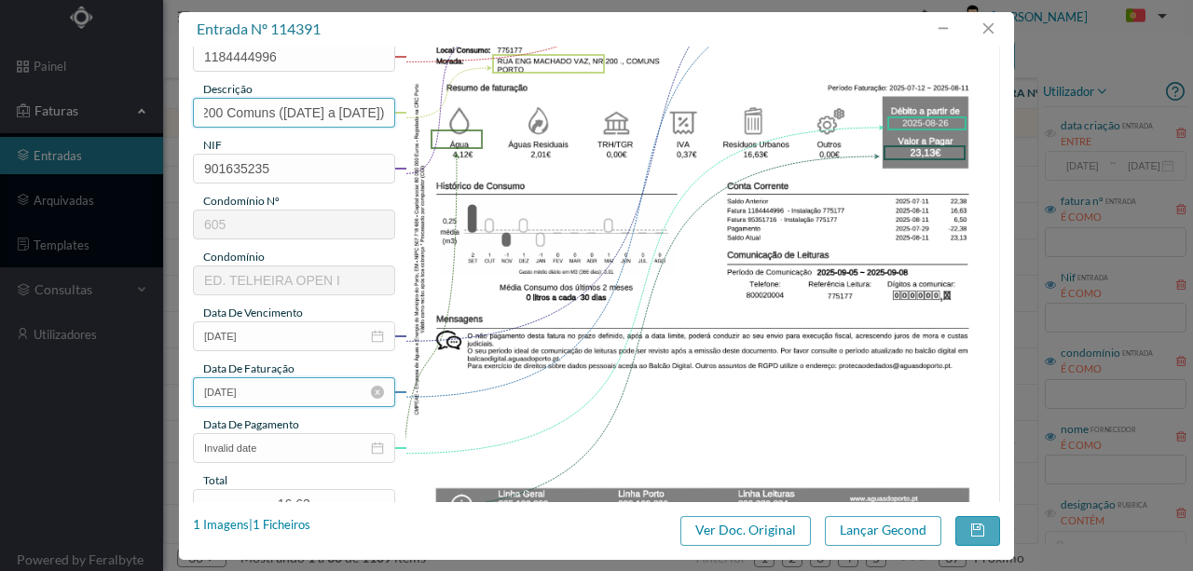
scroll to position [248, 0]
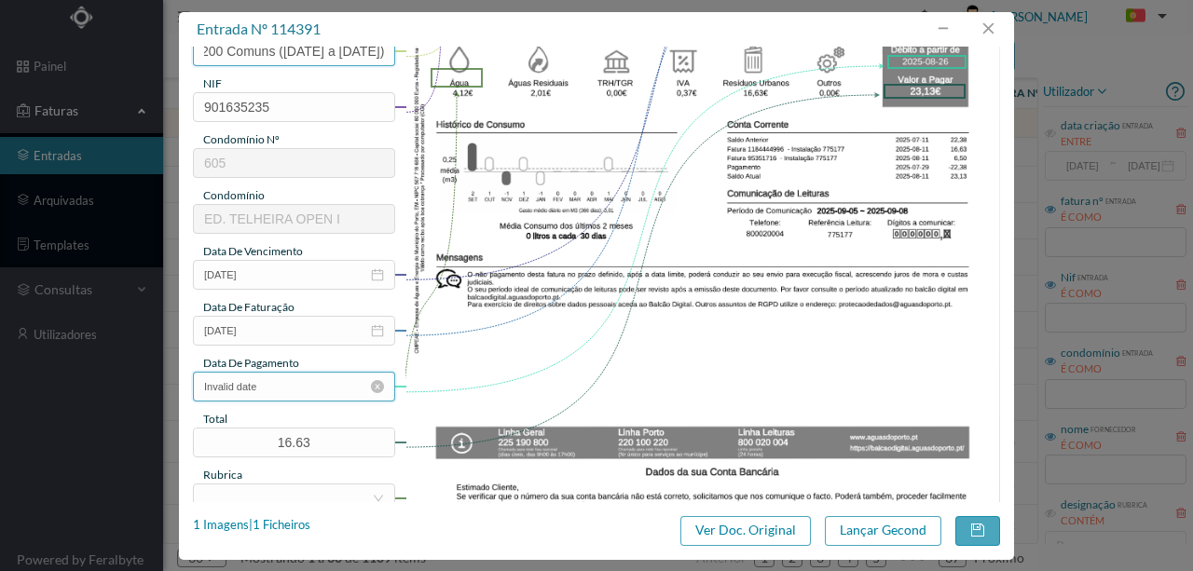
type input "200 Comuns (12.07.2025 a 11.08.2025)"
click at [281, 392] on input "Invalid date" at bounding box center [294, 387] width 202 height 30
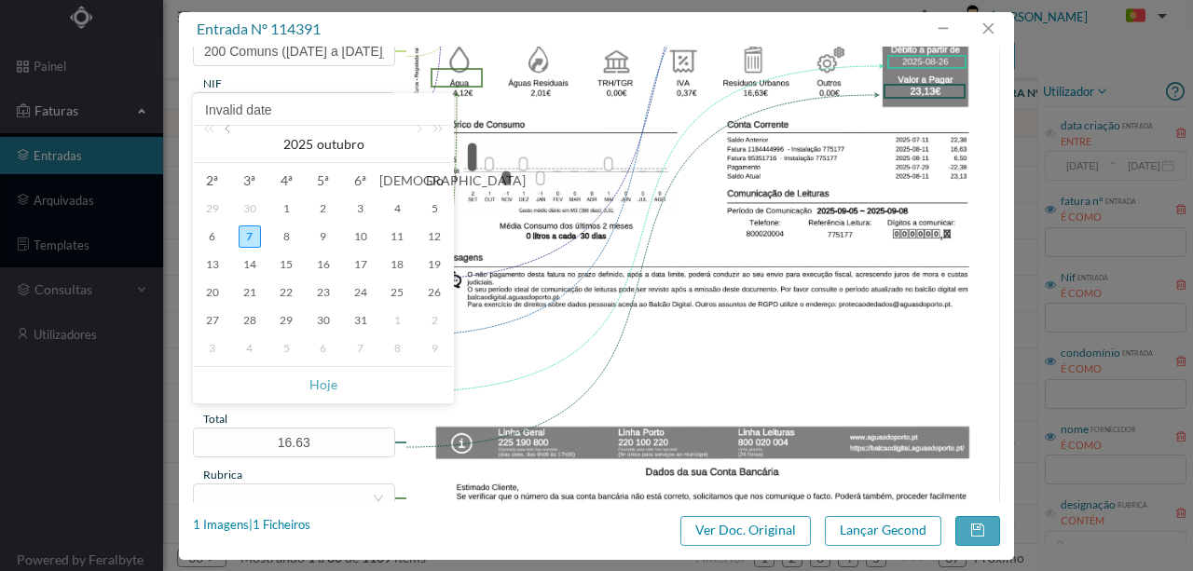
click at [229, 134] on link at bounding box center [229, 144] width 17 height 37
click at [254, 322] on div "26" at bounding box center [250, 320] width 22 height 22
type input "2025-08-26"
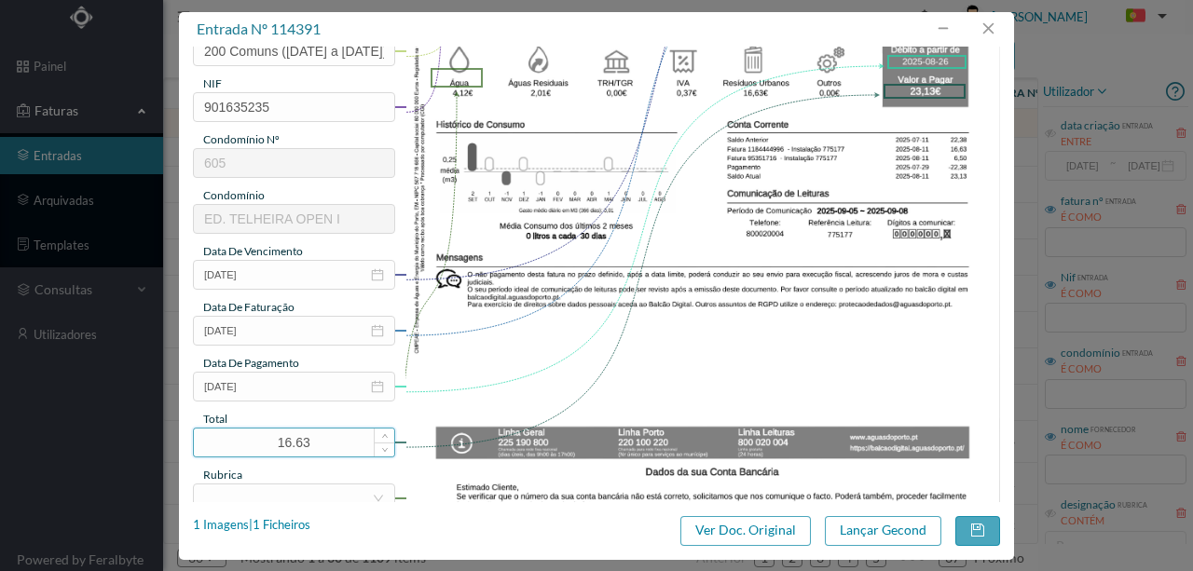
drag, startPoint x: 341, startPoint y: 444, endPoint x: 212, endPoint y: 418, distance: 131.2
click at [227, 432] on input "16.63" at bounding box center [294, 443] width 200 height 28
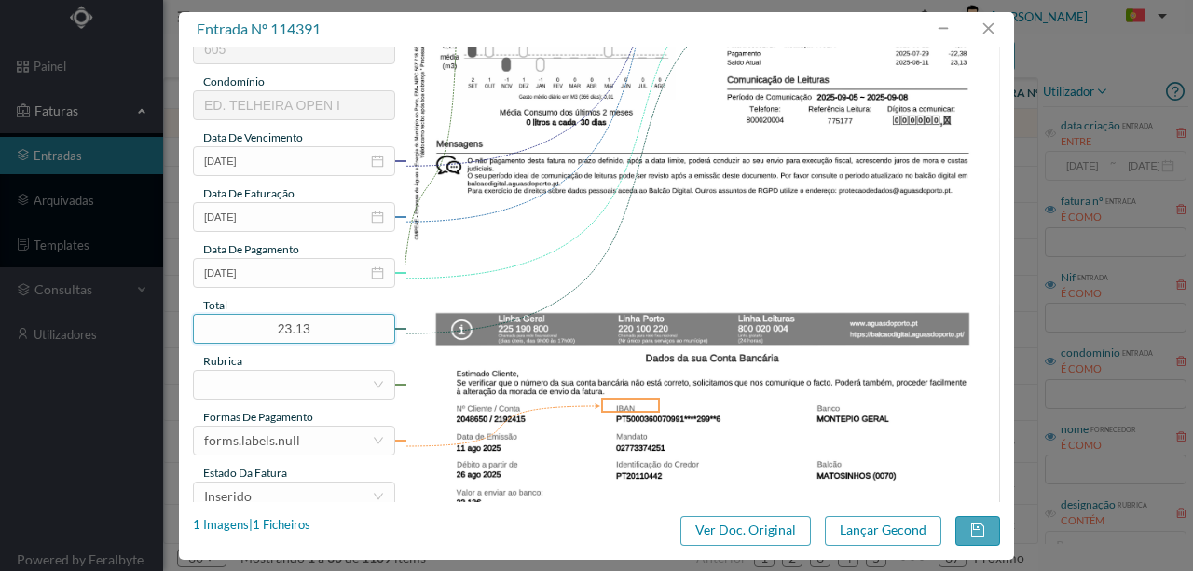
scroll to position [373, 0]
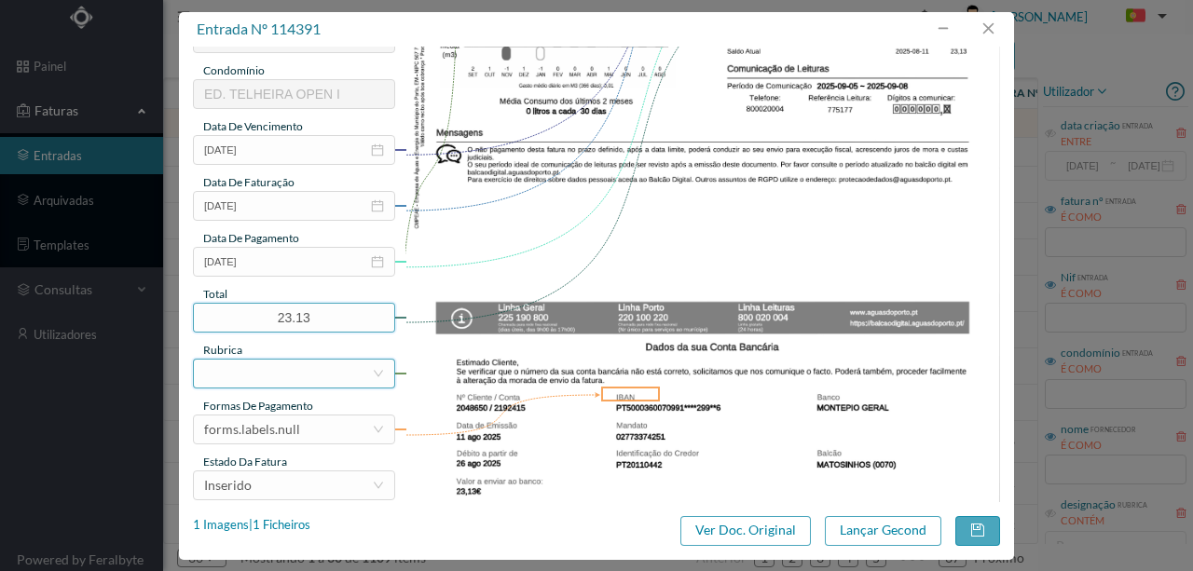
type input "23.13"
click at [234, 383] on div at bounding box center [288, 374] width 168 height 28
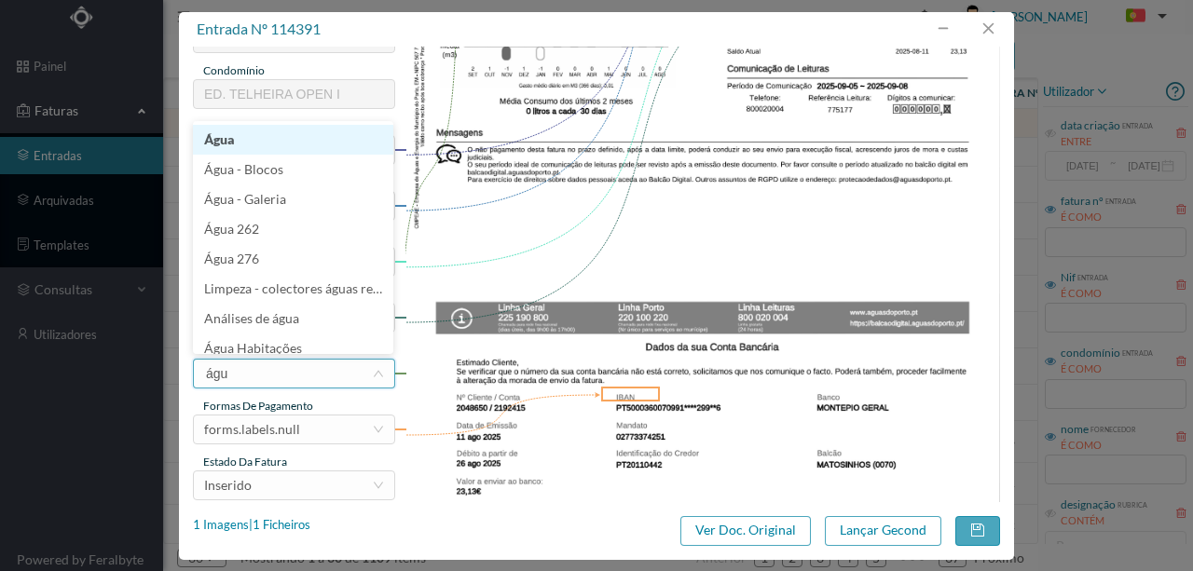
type input "água"
click at [225, 136] on li "Água" at bounding box center [293, 140] width 200 height 30
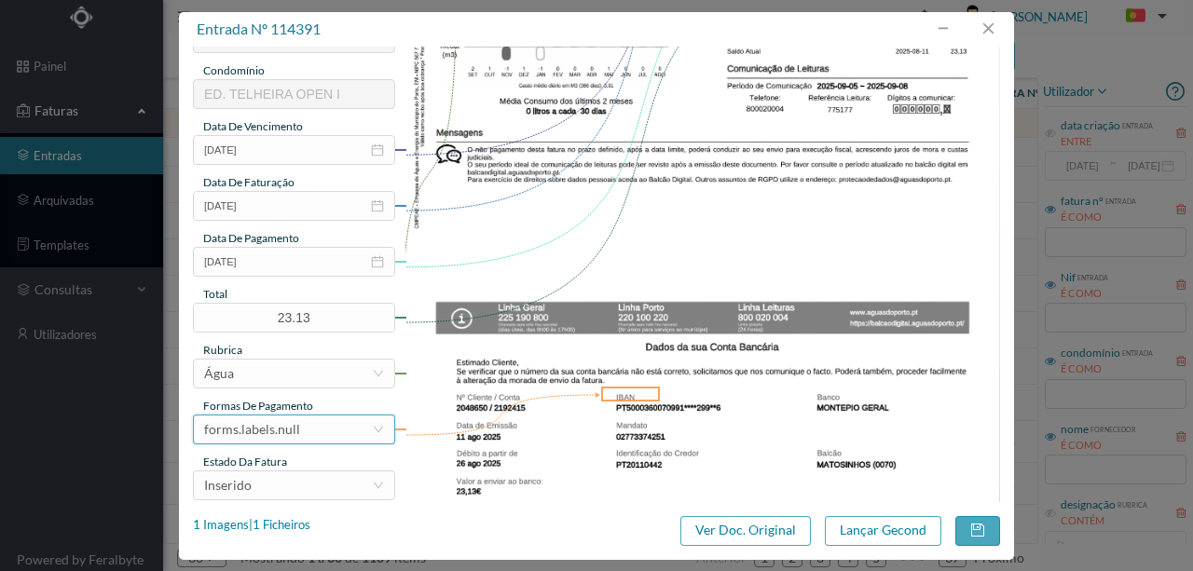
click at [291, 430] on div "forms.labels.null" at bounding box center [252, 430] width 96 height 28
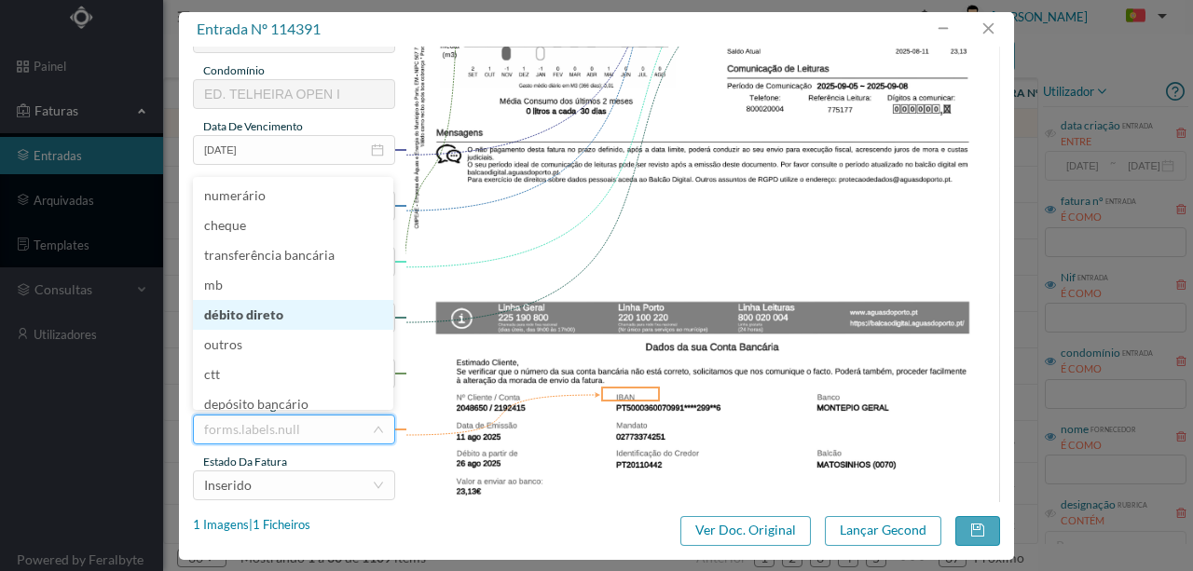
click at [266, 318] on li "débito direto" at bounding box center [293, 315] width 200 height 30
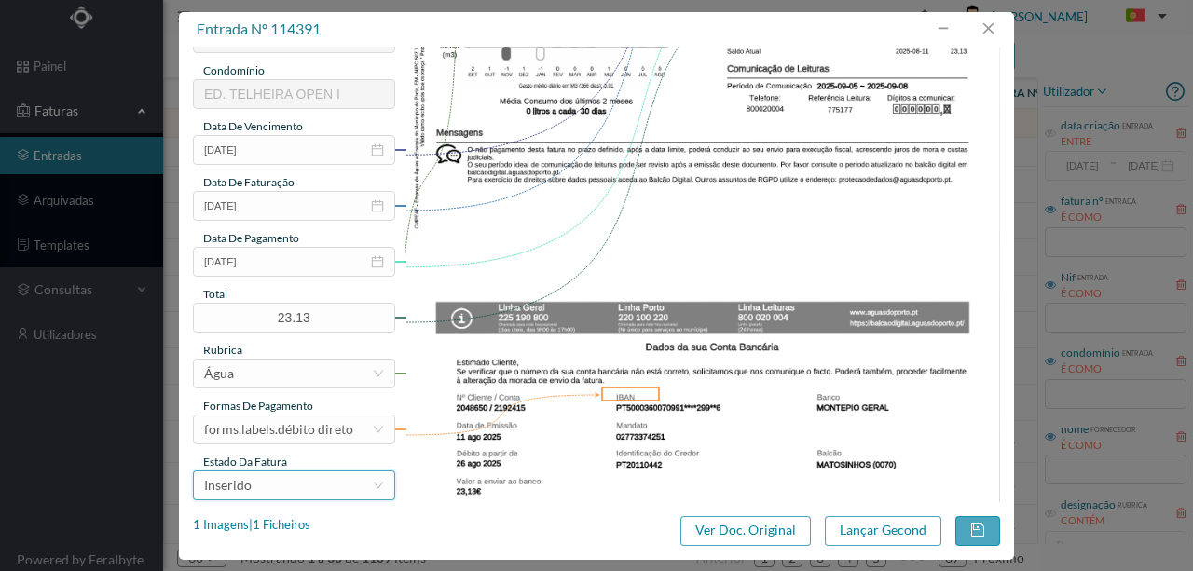
click at [266, 483] on div "Inserido" at bounding box center [288, 486] width 168 height 28
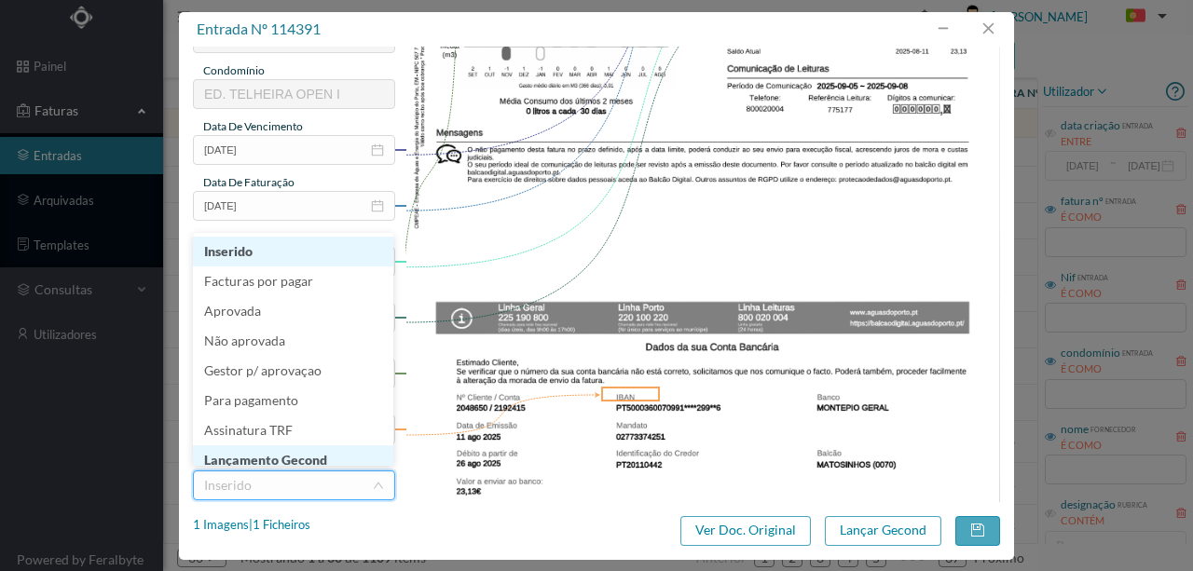
scroll to position [9, 0]
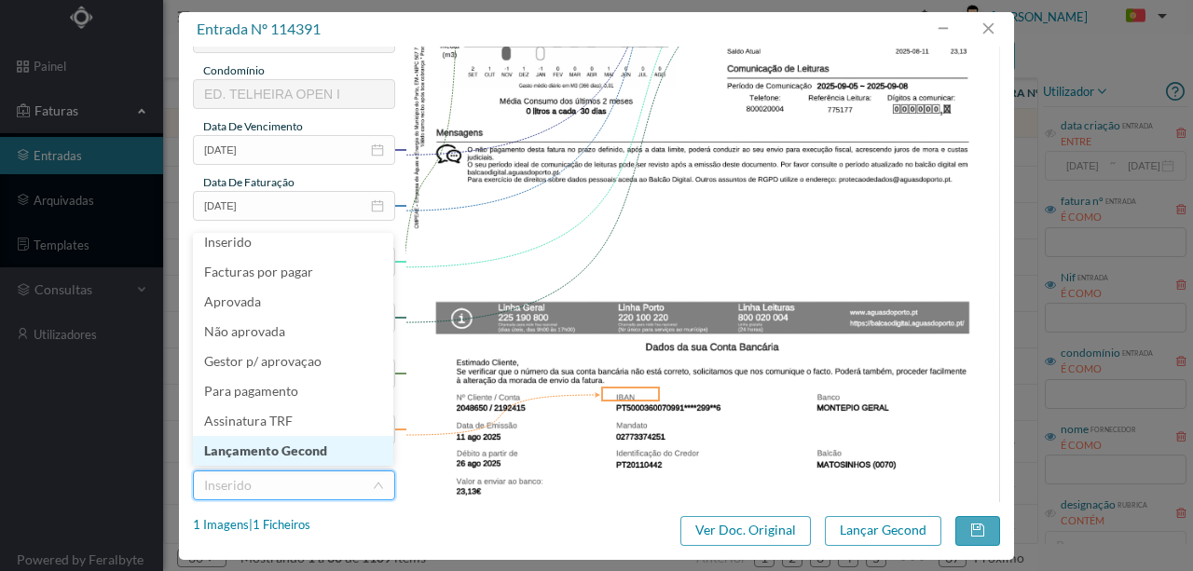
click at [290, 448] on li "Lançamento Gecond" at bounding box center [293, 451] width 200 height 30
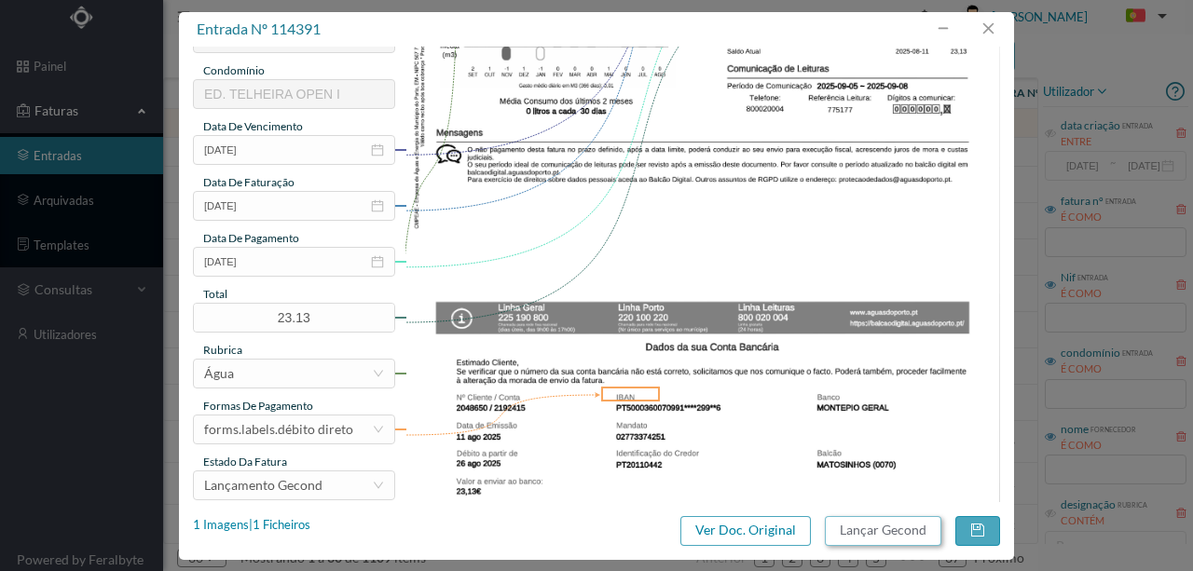
click at [873, 527] on button "Lançar Gecond" at bounding box center [883, 531] width 117 height 30
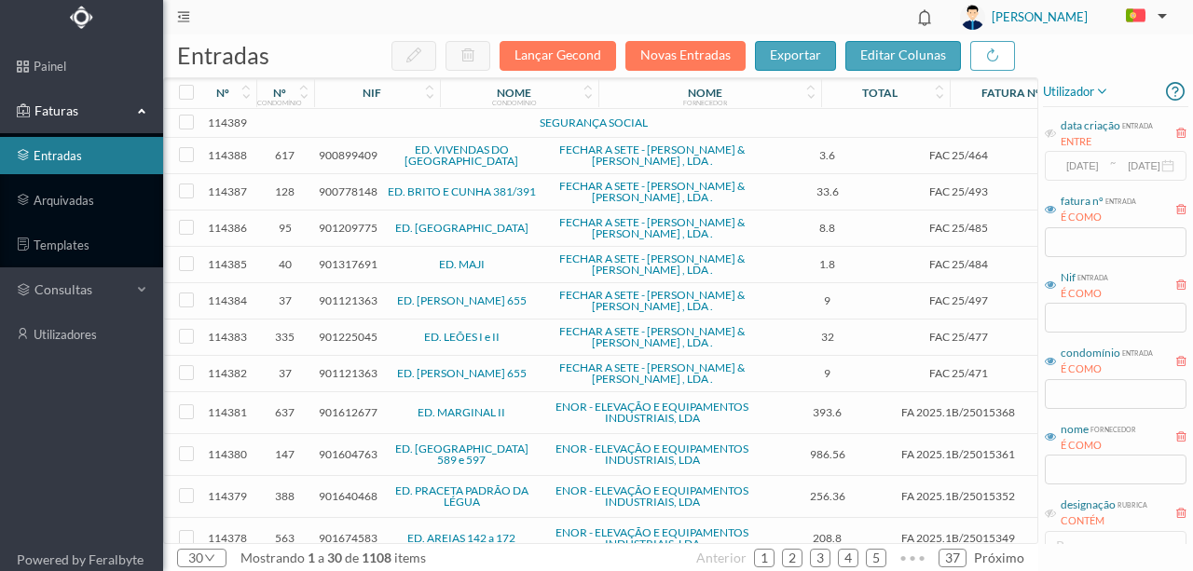
click at [336, 125] on td at bounding box center [402, 123] width 159 height 29
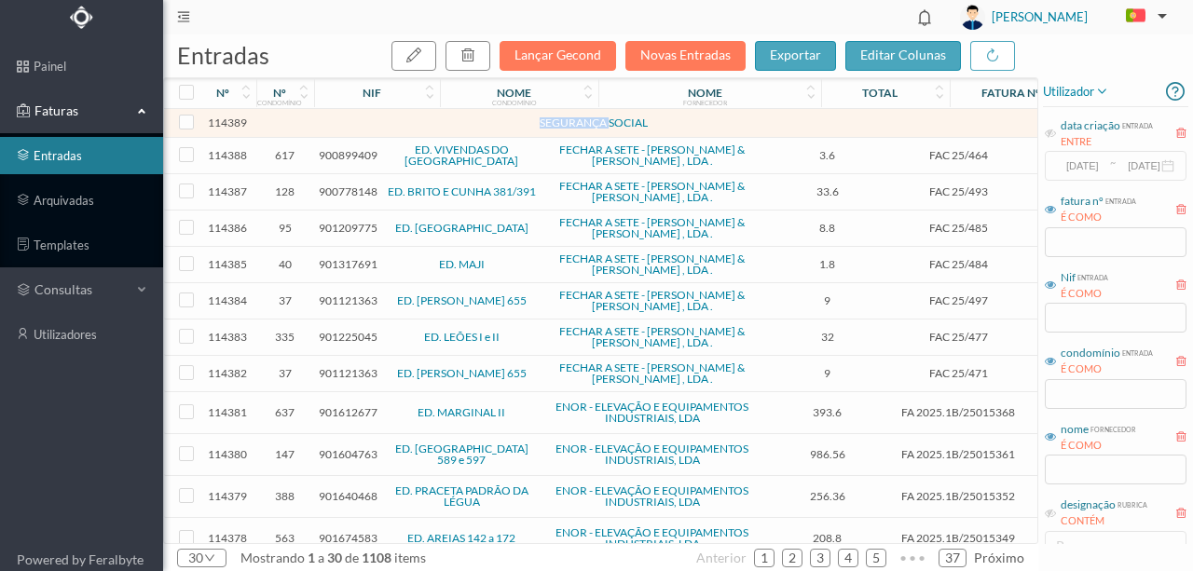
click at [336, 125] on td at bounding box center [402, 123] width 159 height 29
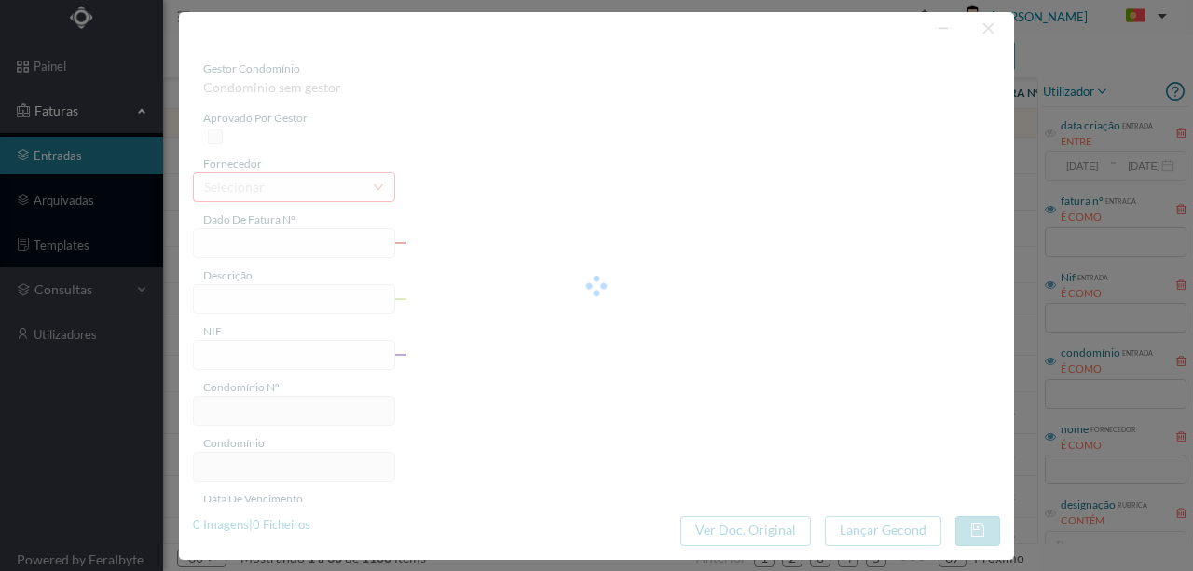
type input "0"
type input "Invalid date"
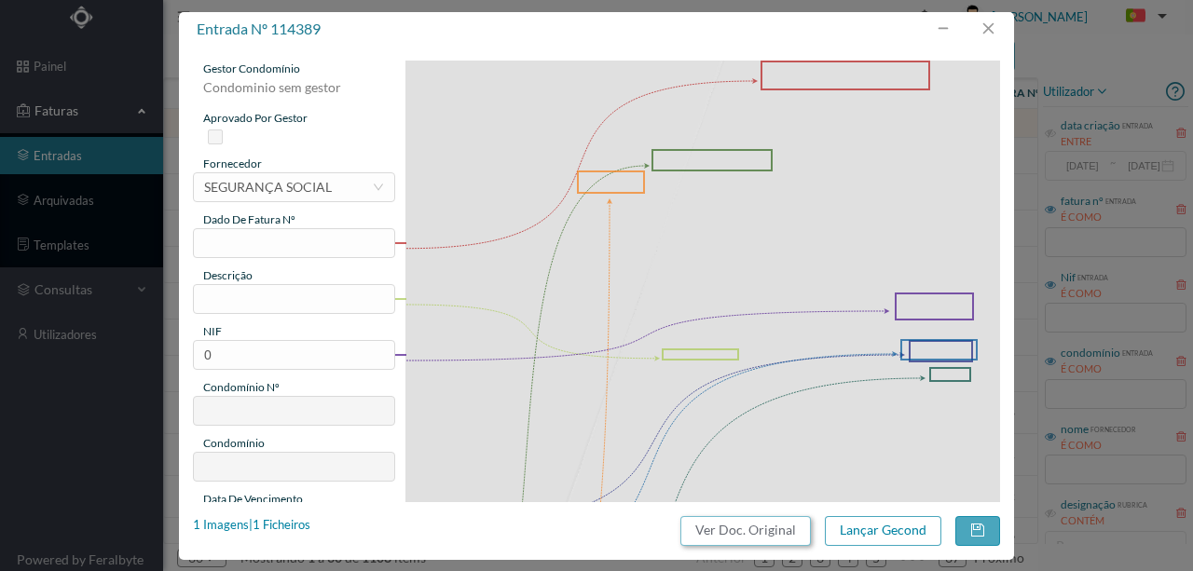
click at [712, 533] on button "Ver Doc. Original" at bounding box center [745, 531] width 130 height 30
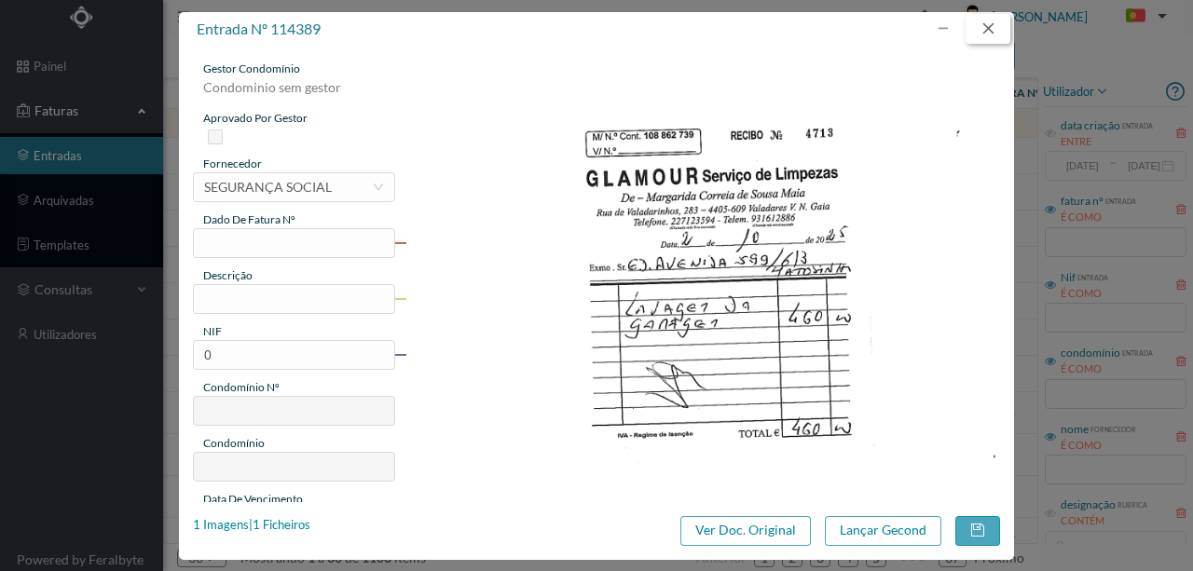
click at [989, 32] on button "button" at bounding box center [988, 29] width 45 height 30
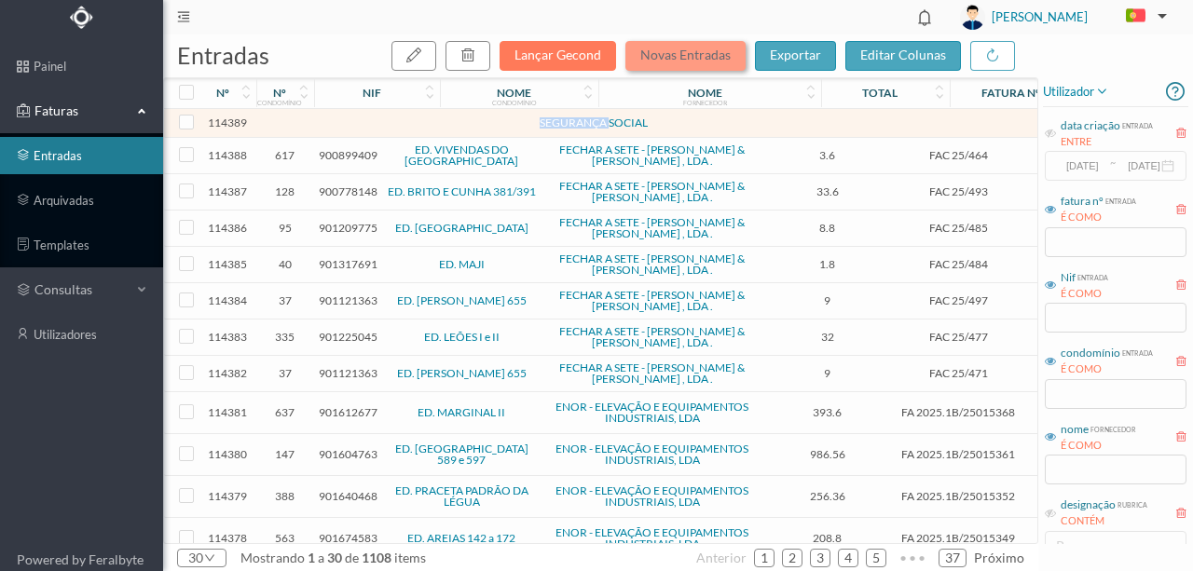
click at [670, 56] on button "Novas Entradas" at bounding box center [685, 56] width 120 height 30
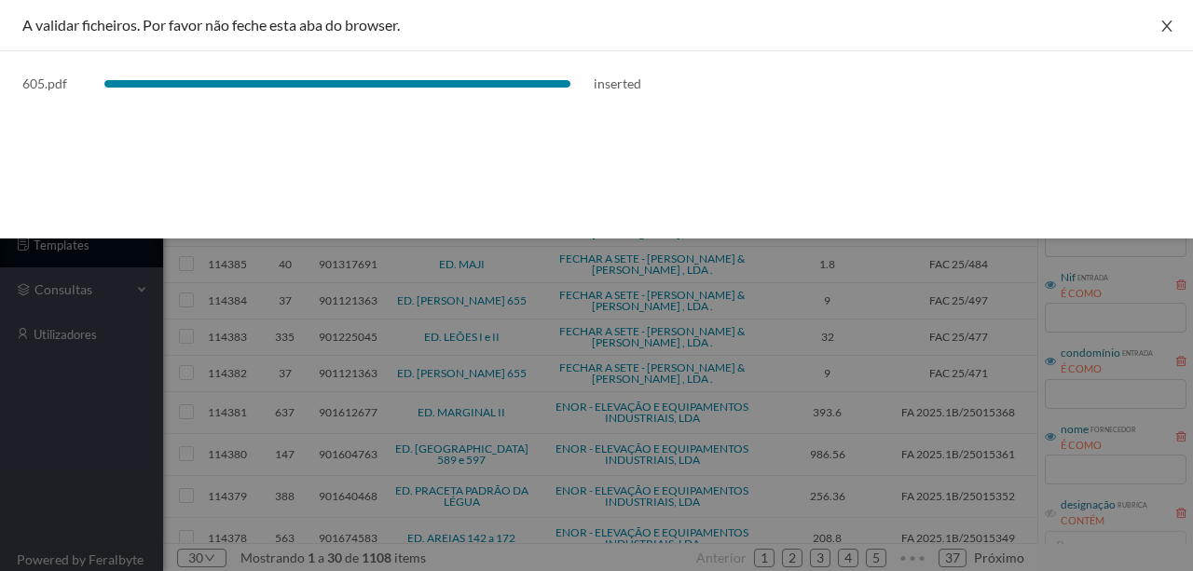
click at [1176, 23] on button "Close" at bounding box center [1167, 26] width 52 height 52
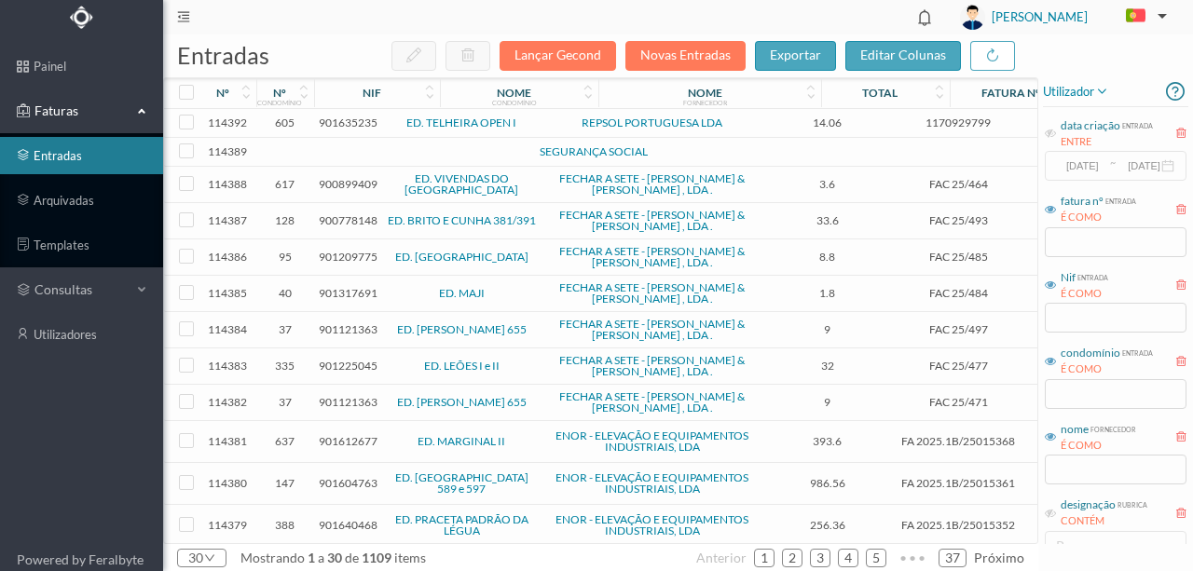
click at [327, 117] on span "901635235" at bounding box center [348, 123] width 59 height 14
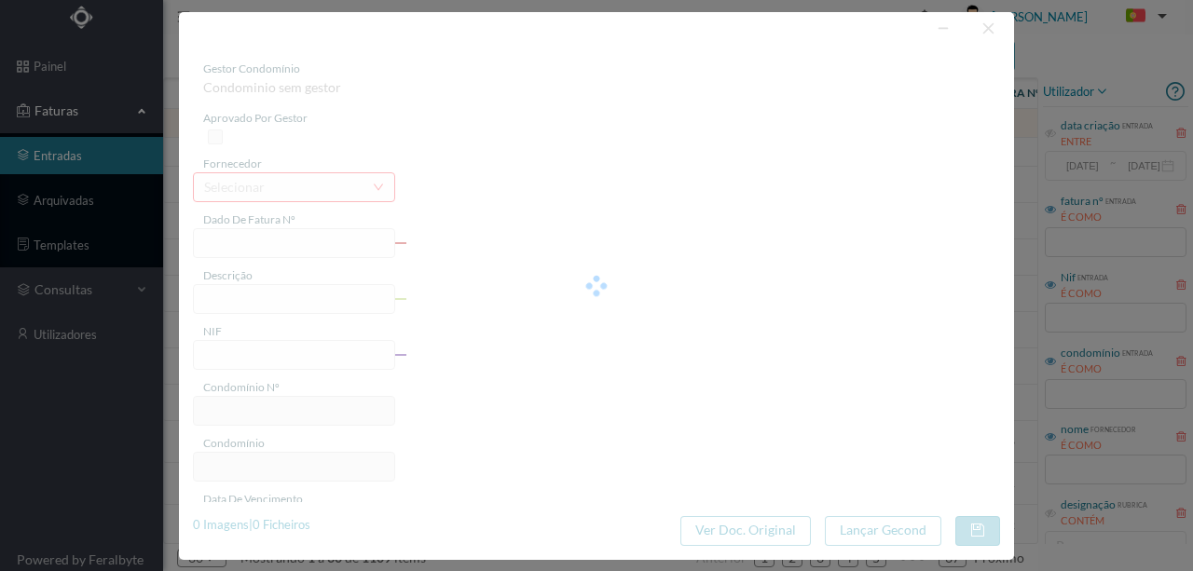
type input "1170929799"
type input "RUA ENG MACHADO VAZ, NR PORTO"
type input "901635235"
type input "2024-04-08"
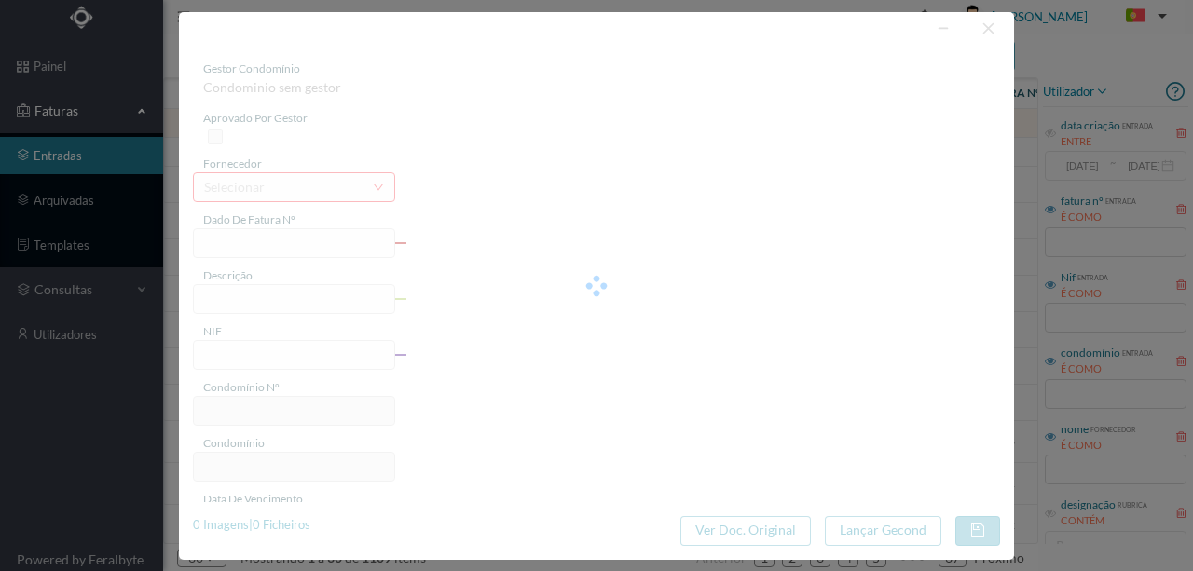
type input "2024-04-23"
type input "14.06"
type input "605"
type input "ED. TELHEIRA OPEN I"
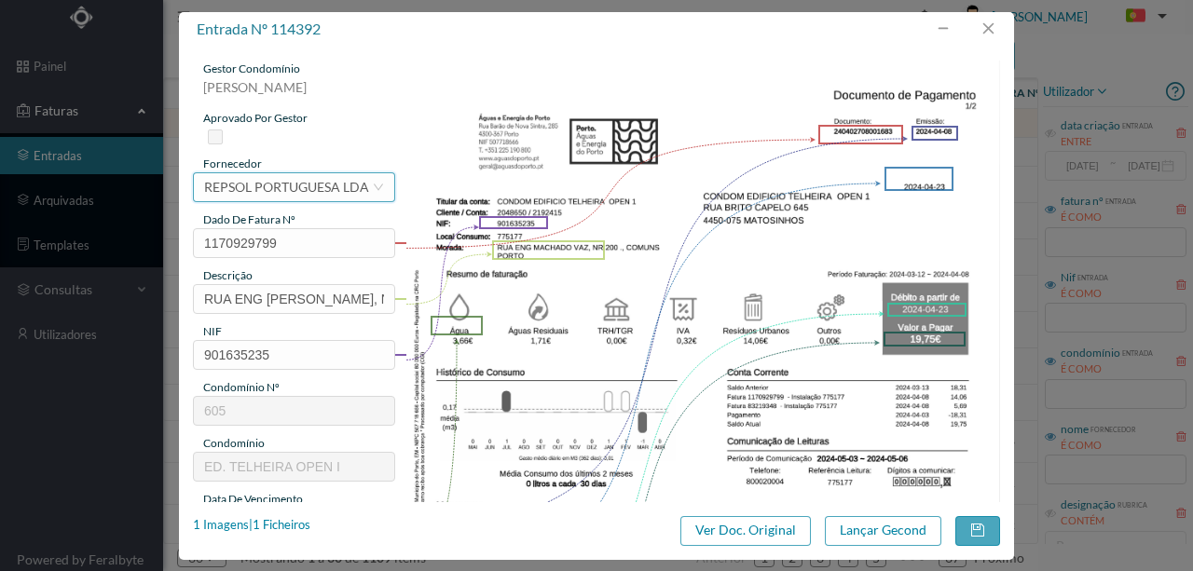
click at [240, 183] on div "REPSOL PORTUGUESA LDA" at bounding box center [286, 187] width 165 height 28
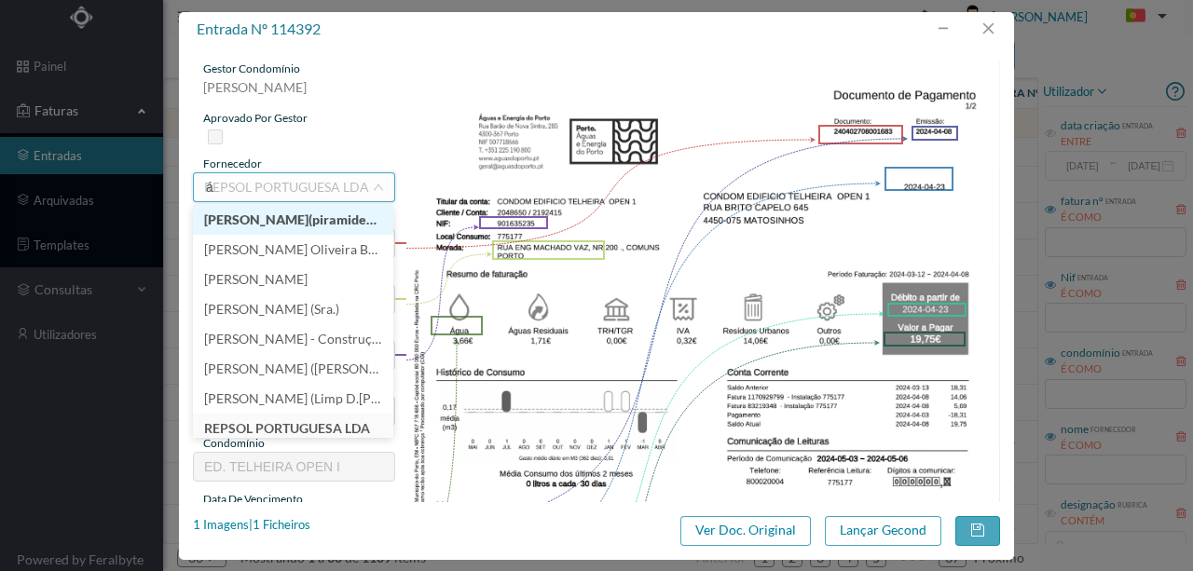
scroll to position [4, 0]
type input "águas"
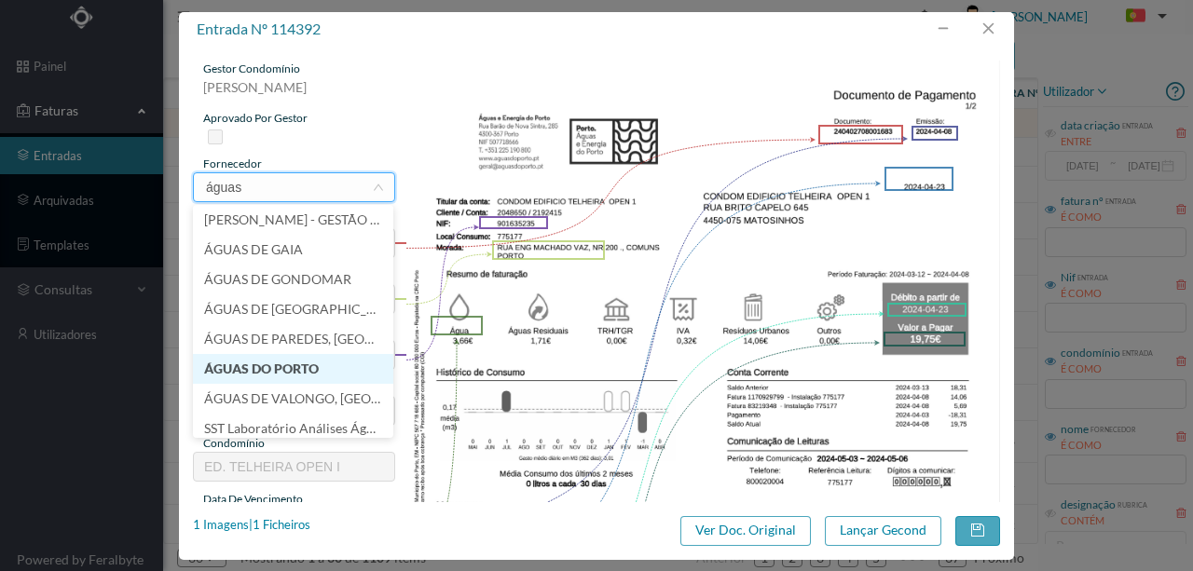
drag, startPoint x: 272, startPoint y: 376, endPoint x: 254, endPoint y: 351, distance: 30.0
click at [272, 376] on li "ÁGUAS DO PORTO" at bounding box center [293, 369] width 200 height 30
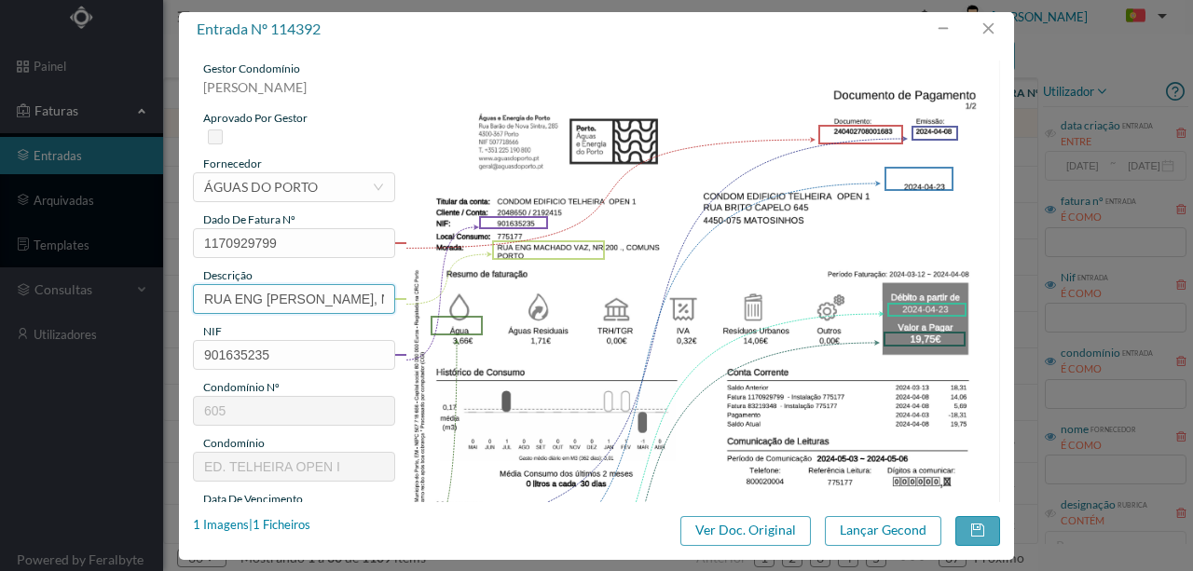
scroll to position [0, 54]
drag, startPoint x: 199, startPoint y: 295, endPoint x: 738, endPoint y: 309, distance: 539.8
click at [603, 308] on div "gestor condomínio Susana Silva aprovado por gestor fornecedor selecionar ÁGUAS …" at bounding box center [596, 495] width 807 height 869
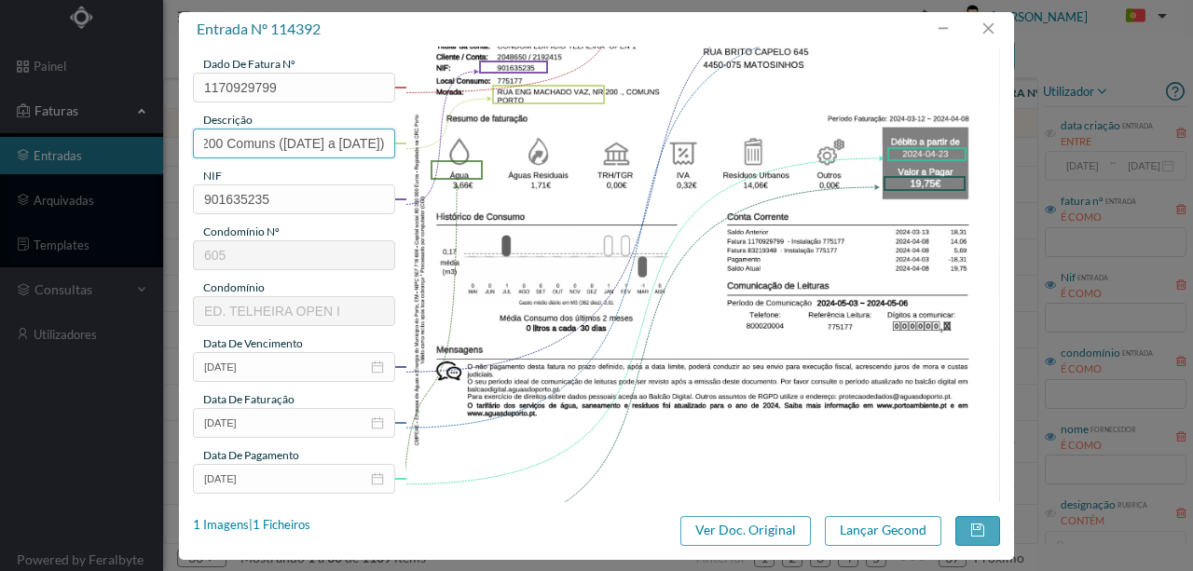
scroll to position [248, 0]
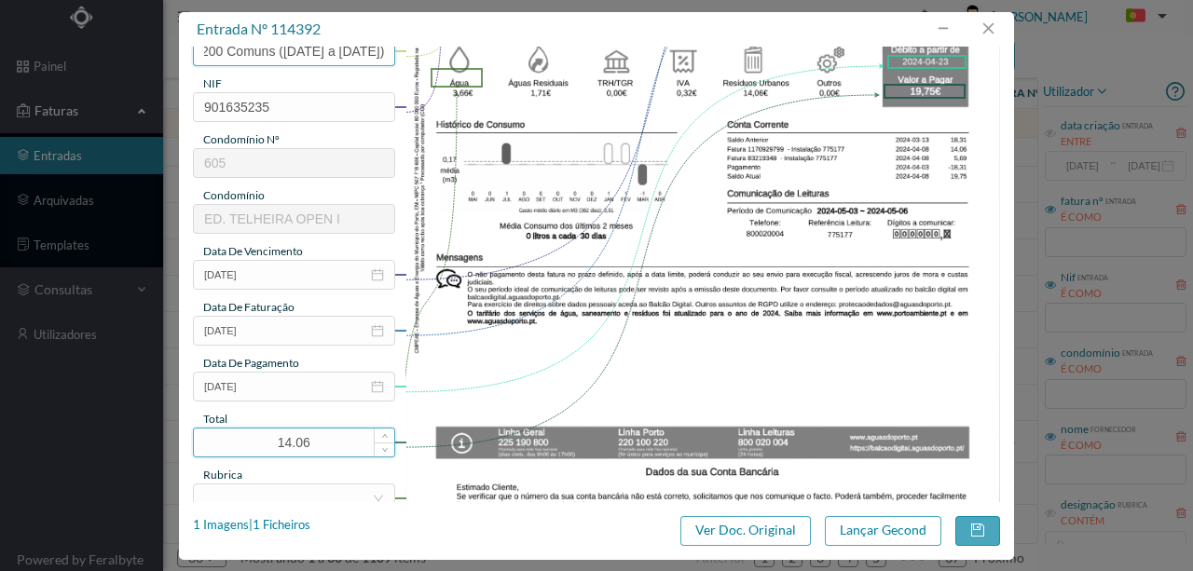
type input "200 Comuns (12.03.2025 a 08.04.2025)"
drag, startPoint x: 367, startPoint y: 434, endPoint x: 201, endPoint y: 430, distance: 166.0
click at [188, 427] on div "gestor condomínio Susana Silva aprovado por gestor fornecedor selecionar ÁGUAS …" at bounding box center [596, 275] width 835 height 456
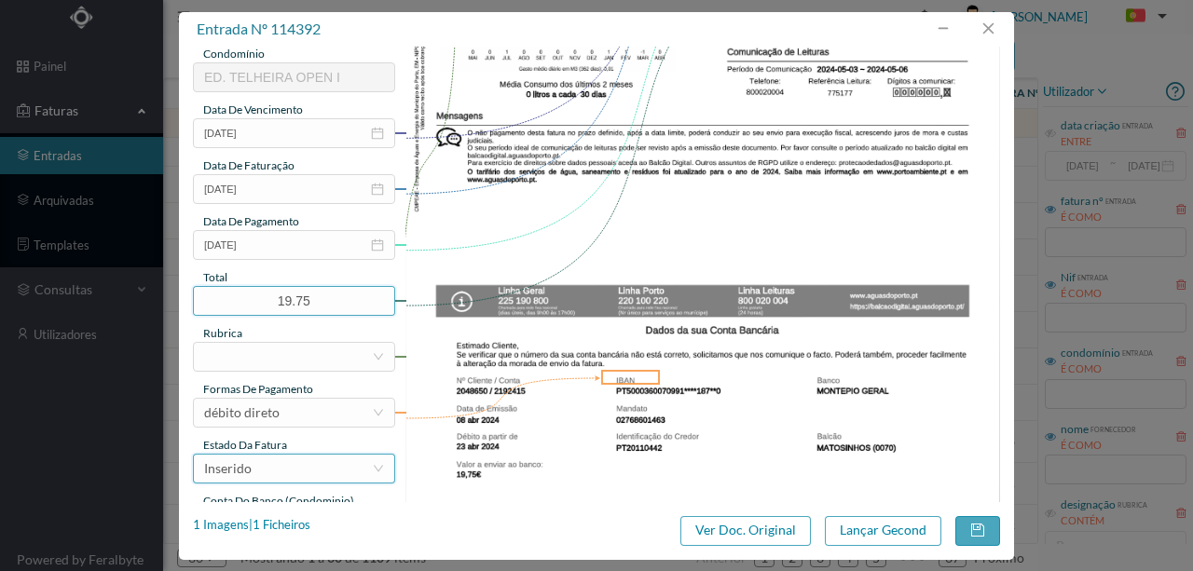
scroll to position [434, 0]
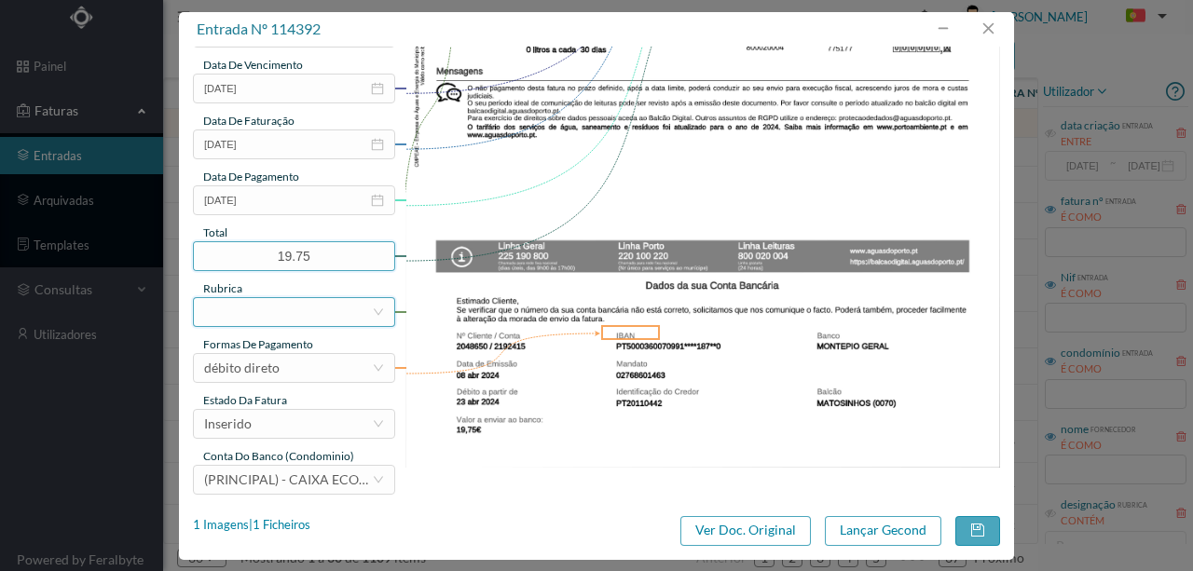
type input "19.75"
click at [226, 309] on div at bounding box center [288, 312] width 168 height 28
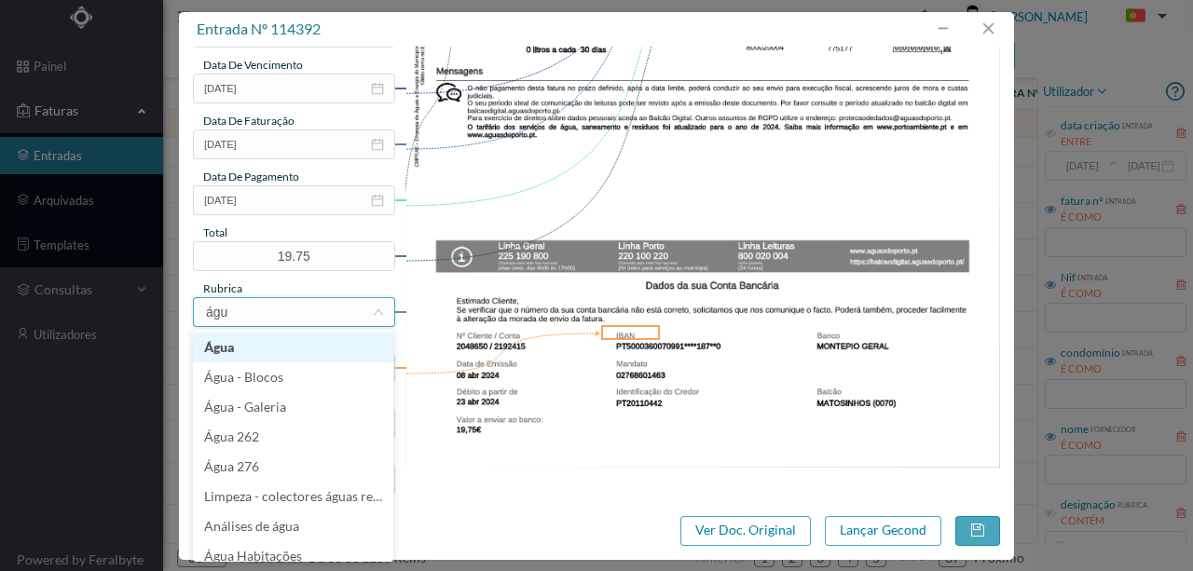
type input "água"
click at [227, 346] on li "Água" at bounding box center [293, 348] width 200 height 30
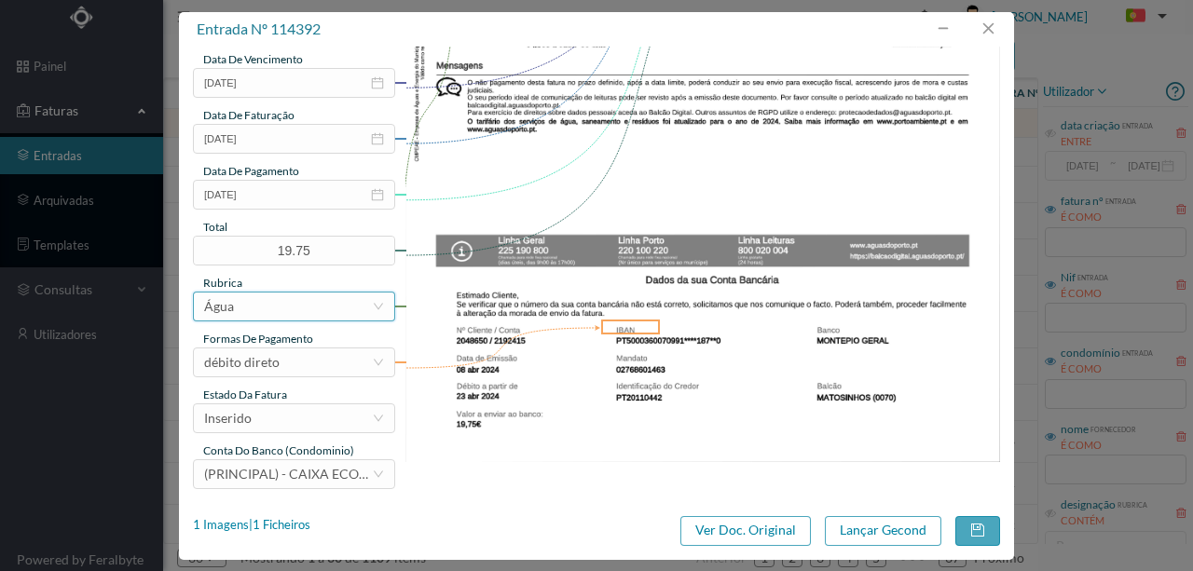
scroll to position [441, 0]
click at [288, 416] on div "Inserido" at bounding box center [288, 418] width 168 height 28
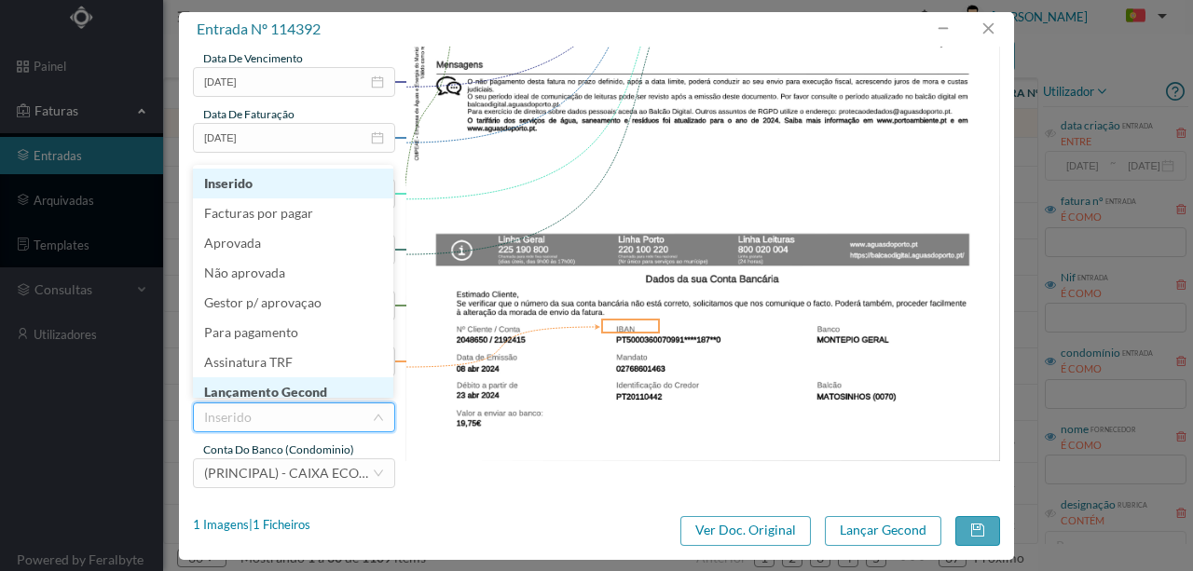
scroll to position [9, 0]
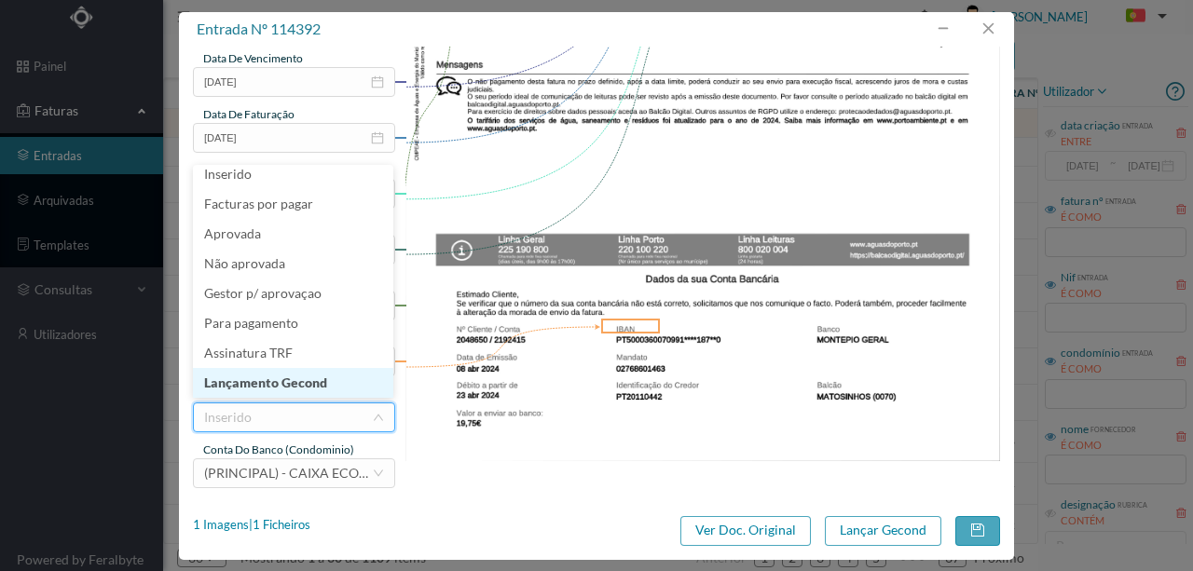
click at [308, 387] on li "Lançamento Gecond" at bounding box center [293, 383] width 200 height 30
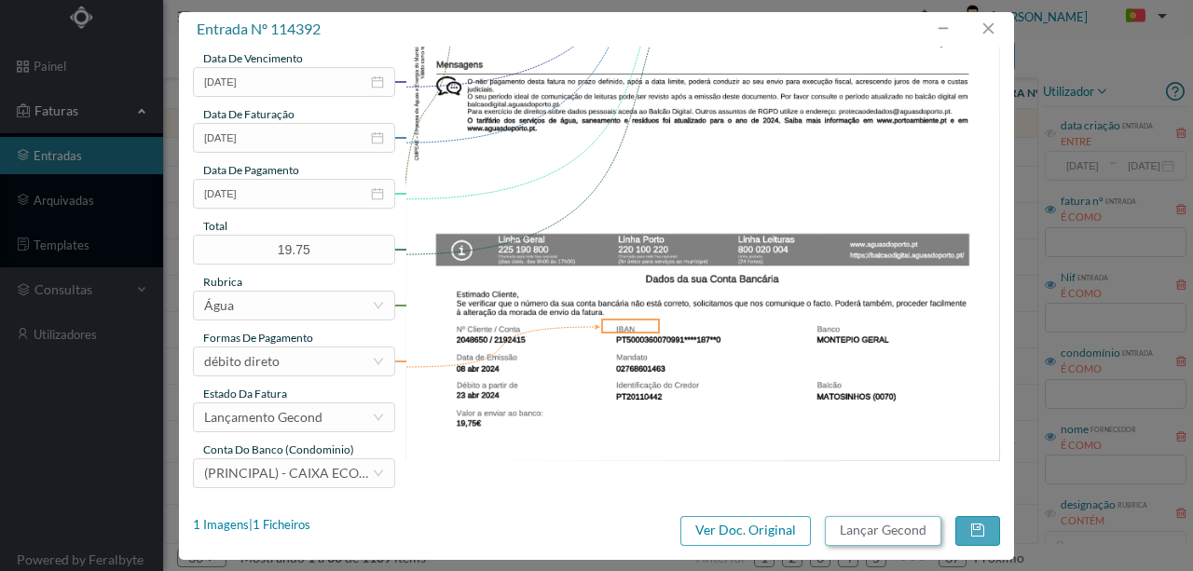
click at [905, 537] on button "Lançar Gecond" at bounding box center [883, 531] width 117 height 30
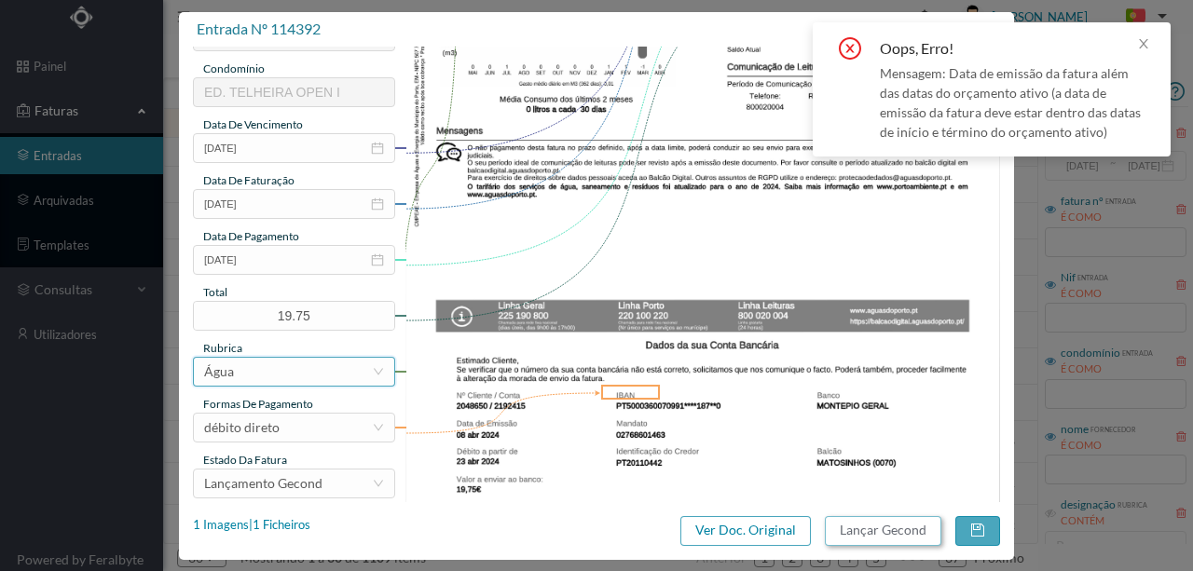
scroll to position [317, 0]
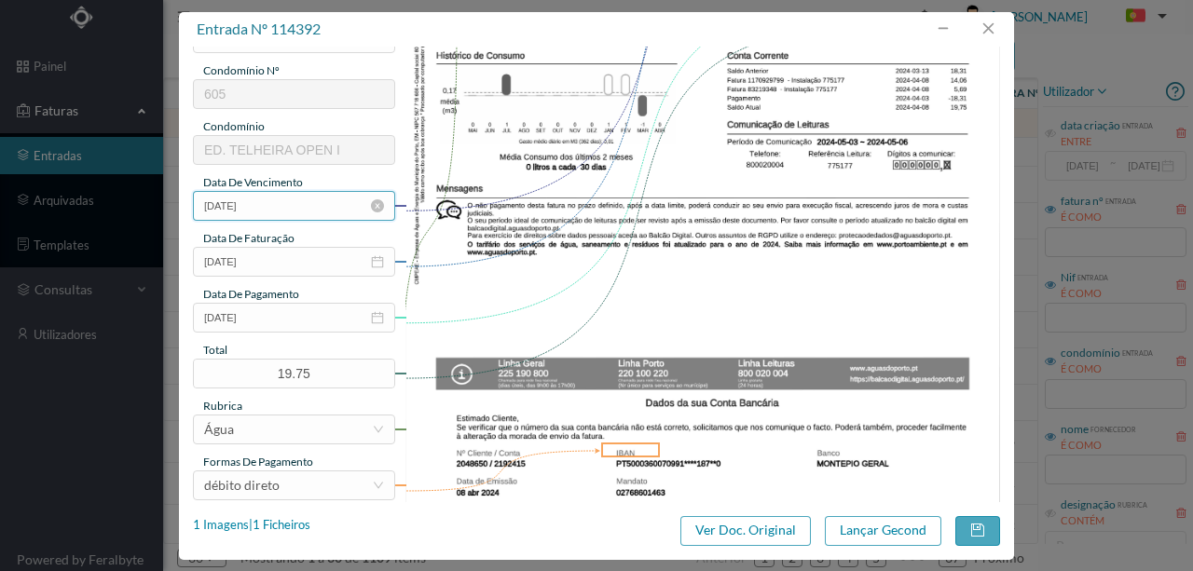
click at [286, 203] on input "2024-04-08" at bounding box center [294, 206] width 202 height 30
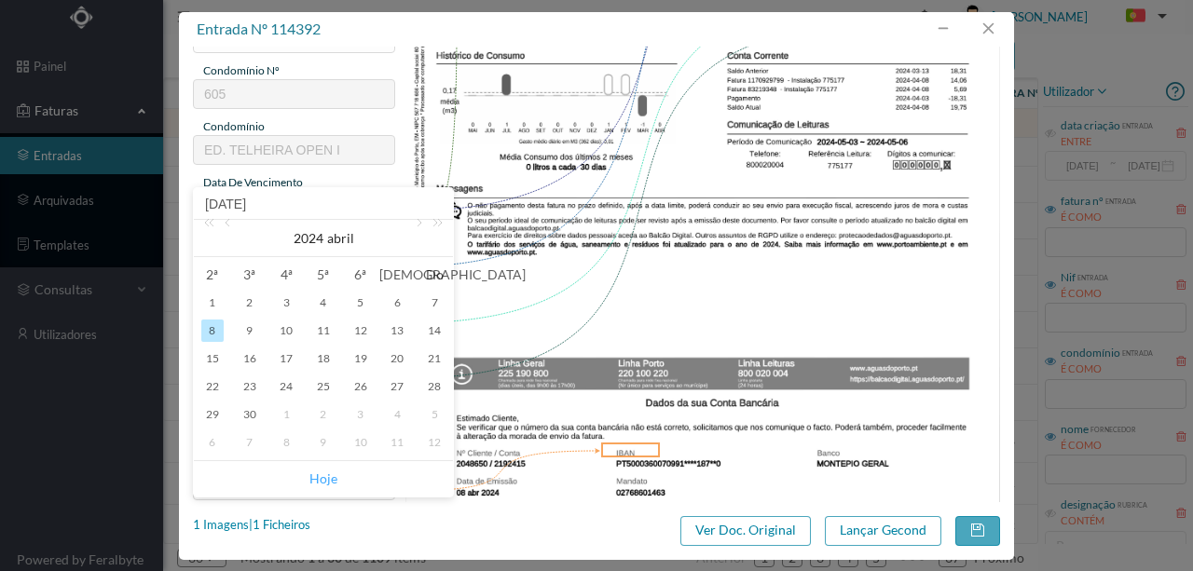
click at [322, 473] on link "Hoje" at bounding box center [323, 478] width 28 height 35
type input "2025-10-07"
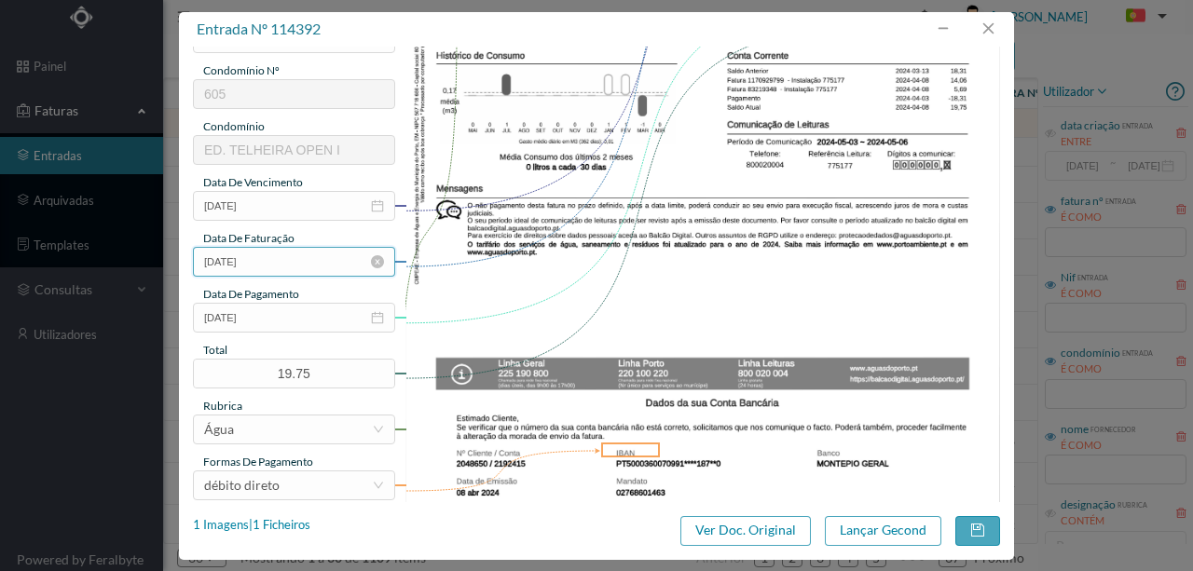
click at [274, 267] on input "2024-04-08" at bounding box center [294, 262] width 202 height 30
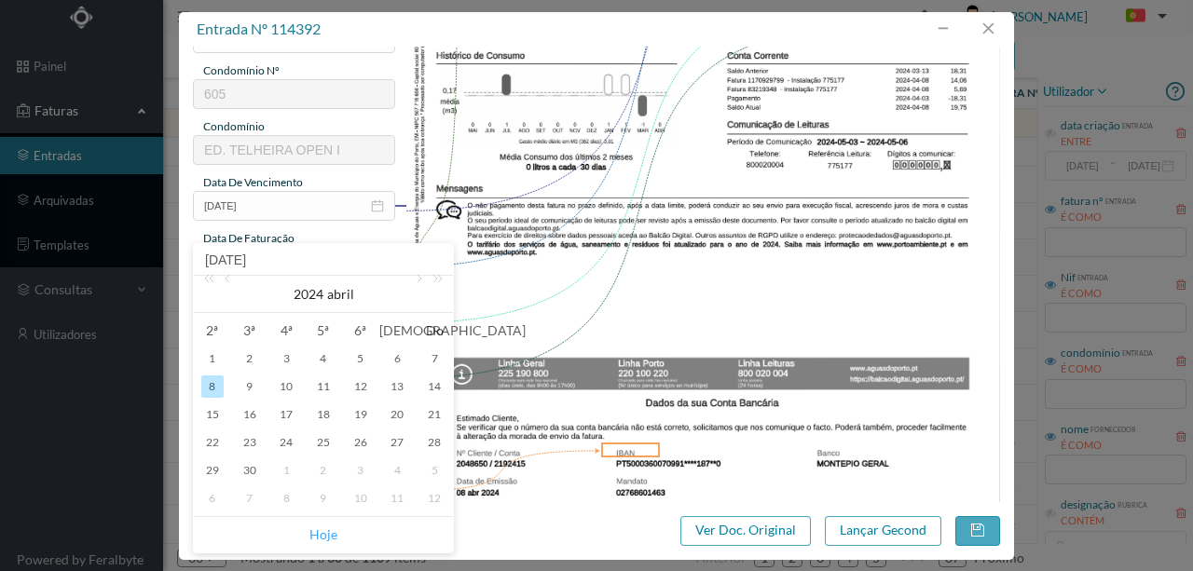
click at [332, 534] on link "Hoje" at bounding box center [323, 534] width 28 height 35
type input "2025-10-07"
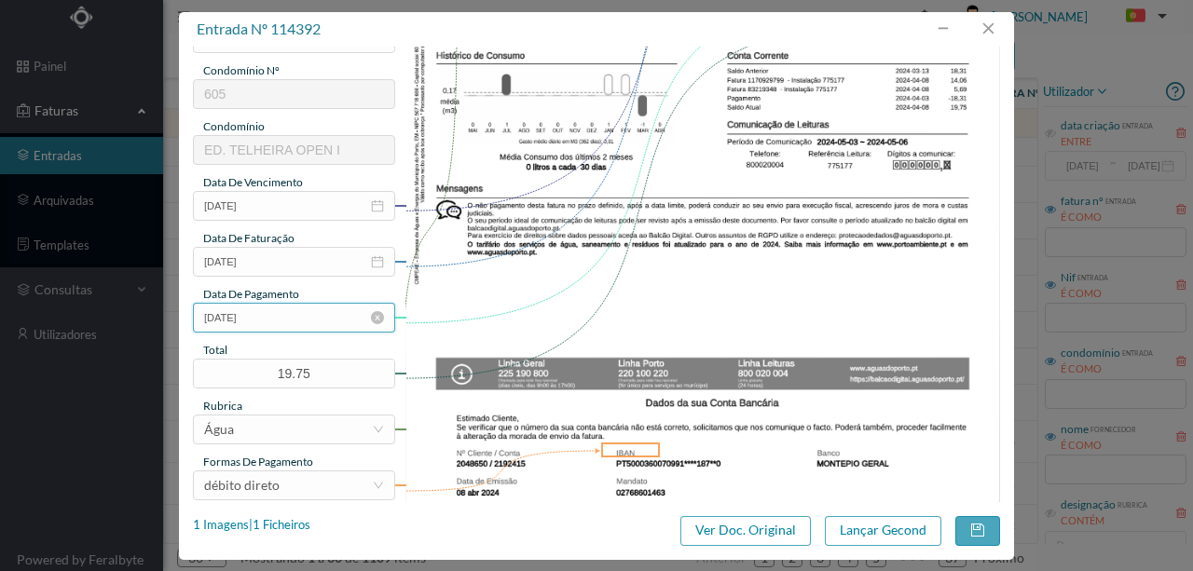
click at [273, 320] on input "2024-04-23" at bounding box center [294, 318] width 202 height 30
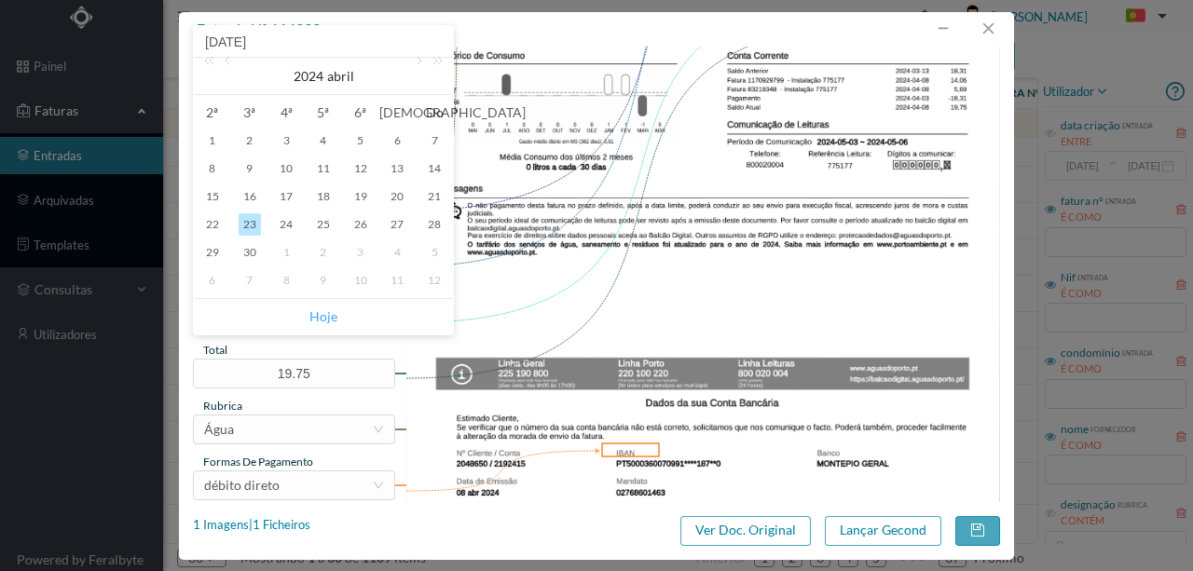
click at [319, 314] on link "Hoje" at bounding box center [323, 316] width 28 height 35
type input "2025-10-07"
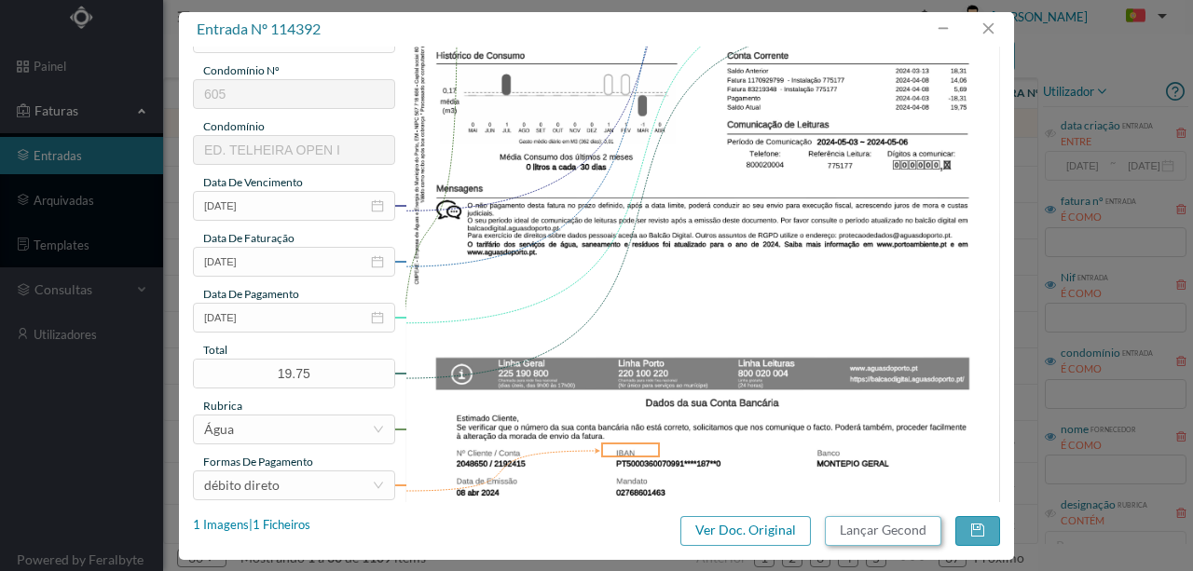
click at [850, 529] on button "Lançar Gecond" at bounding box center [883, 531] width 117 height 30
